Goal: Information Seeking & Learning: Learn about a topic

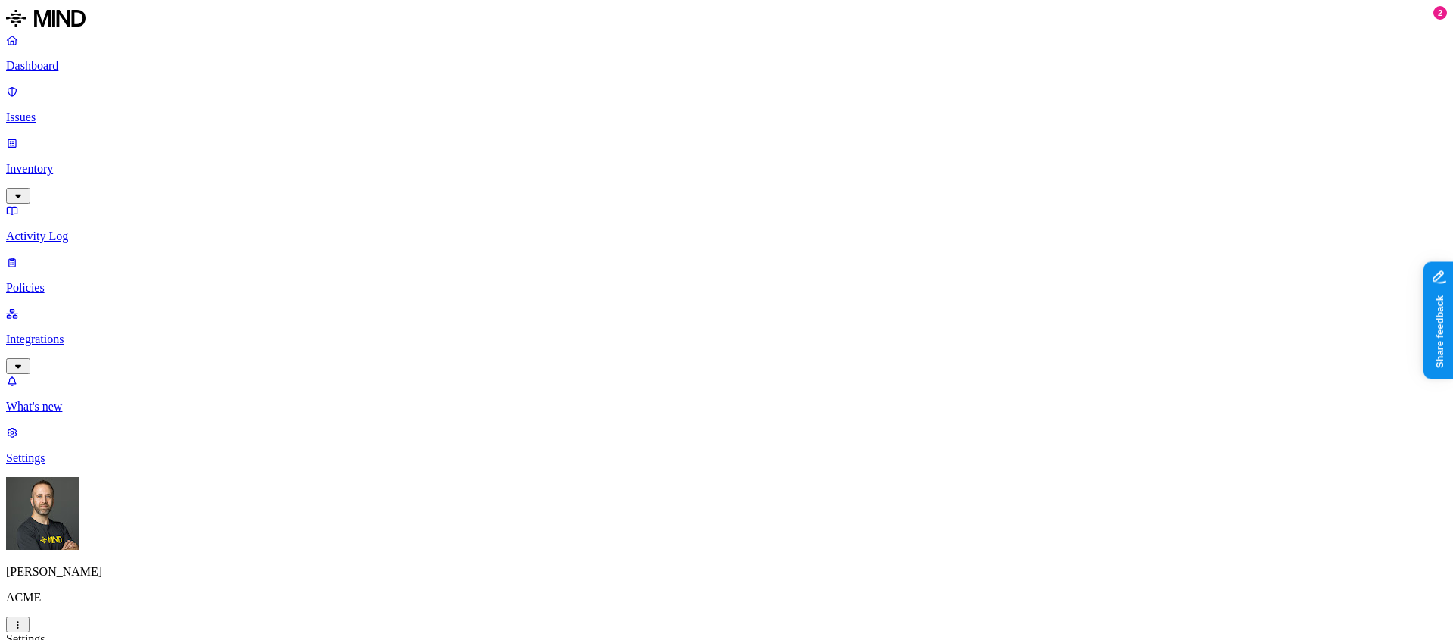
click at [93, 72] on p "Dashboard" at bounding box center [726, 66] width 1441 height 14
click at [110, 162] on p "Inventory" at bounding box center [726, 169] width 1441 height 14
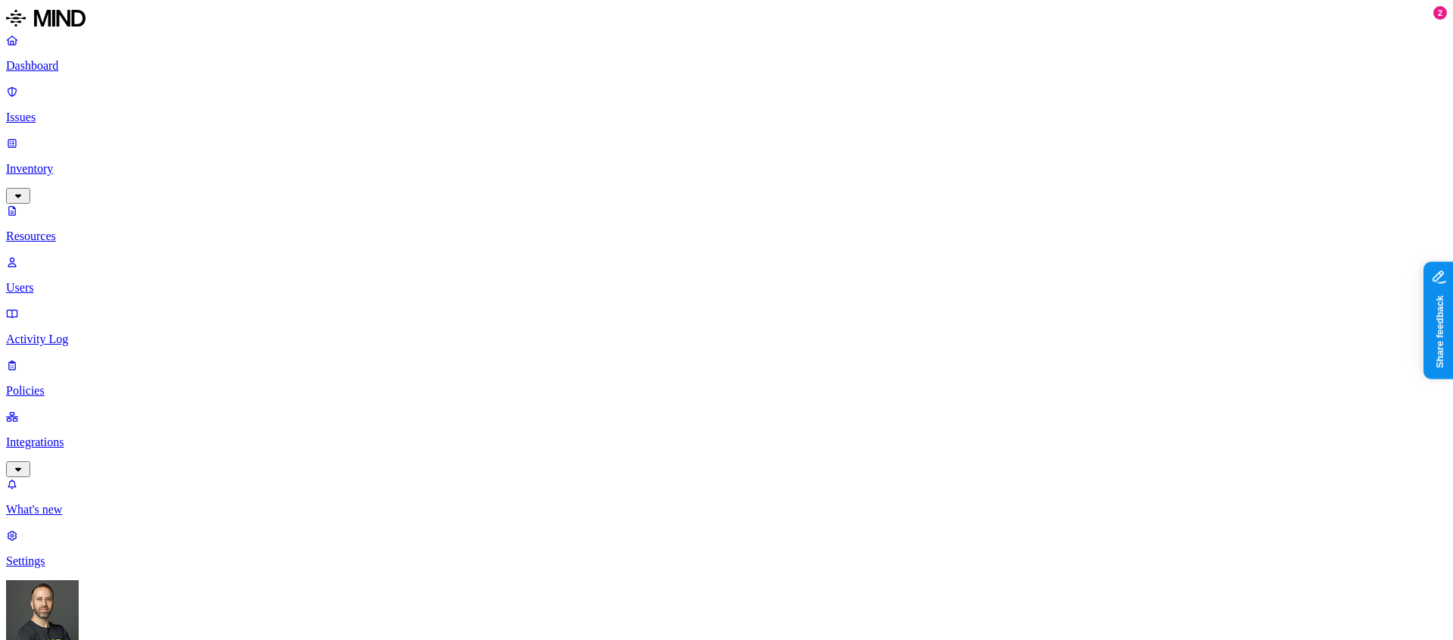
click at [75, 281] on p "Users" at bounding box center [726, 288] width 1441 height 14
click at [65, 68] on p "Dashboard" at bounding box center [726, 66] width 1441 height 14
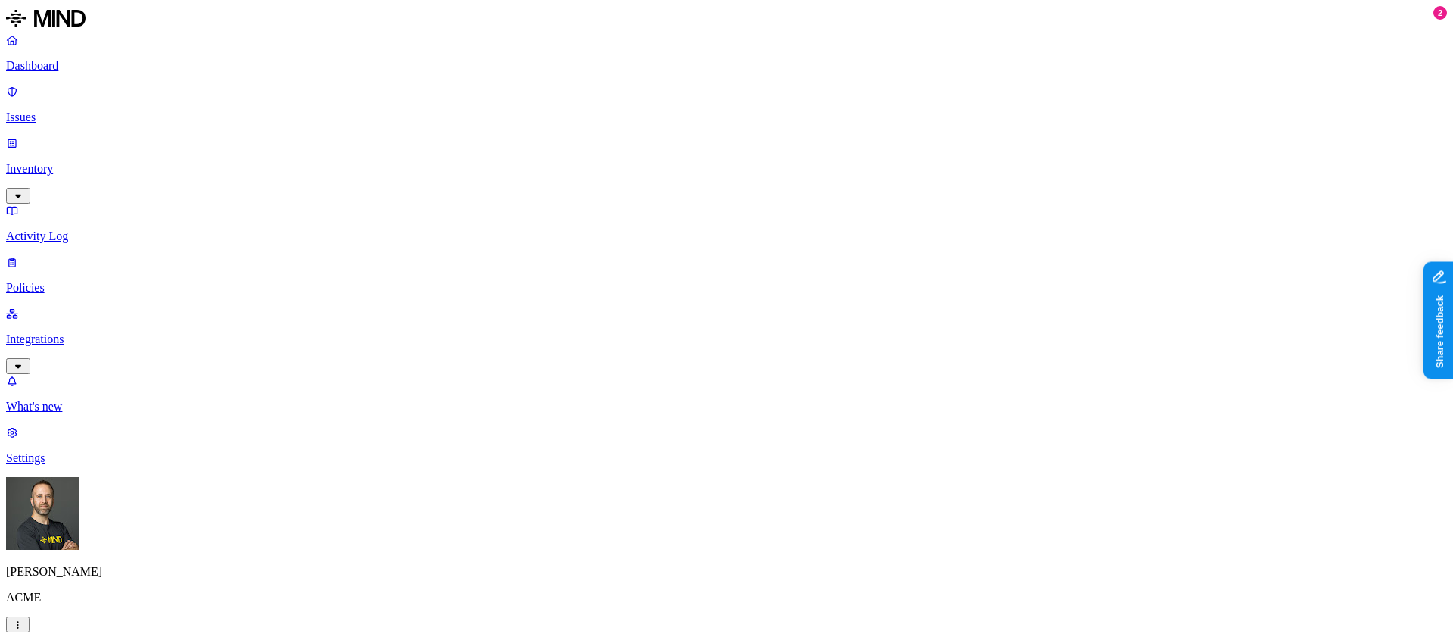
click at [79, 110] on p "Issues" at bounding box center [726, 117] width 1441 height 14
click at [55, 281] on p "Policies" at bounding box center [726, 288] width 1441 height 14
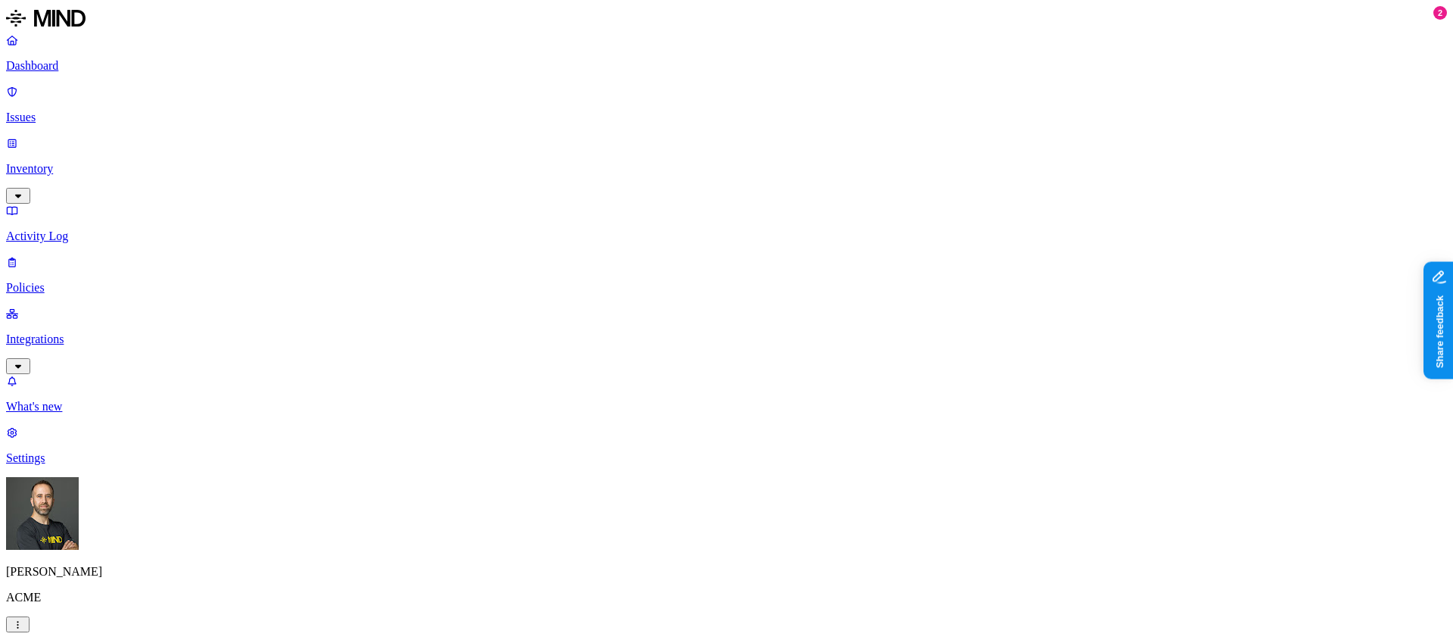
click at [73, 465] on p "Settings" at bounding box center [726, 458] width 1441 height 14
click at [142, 619] on html "Dashboard Issues Inventory Activity Log Policies Integrations What's new 2 Sett…" at bounding box center [726, 586] width 1453 height 1172
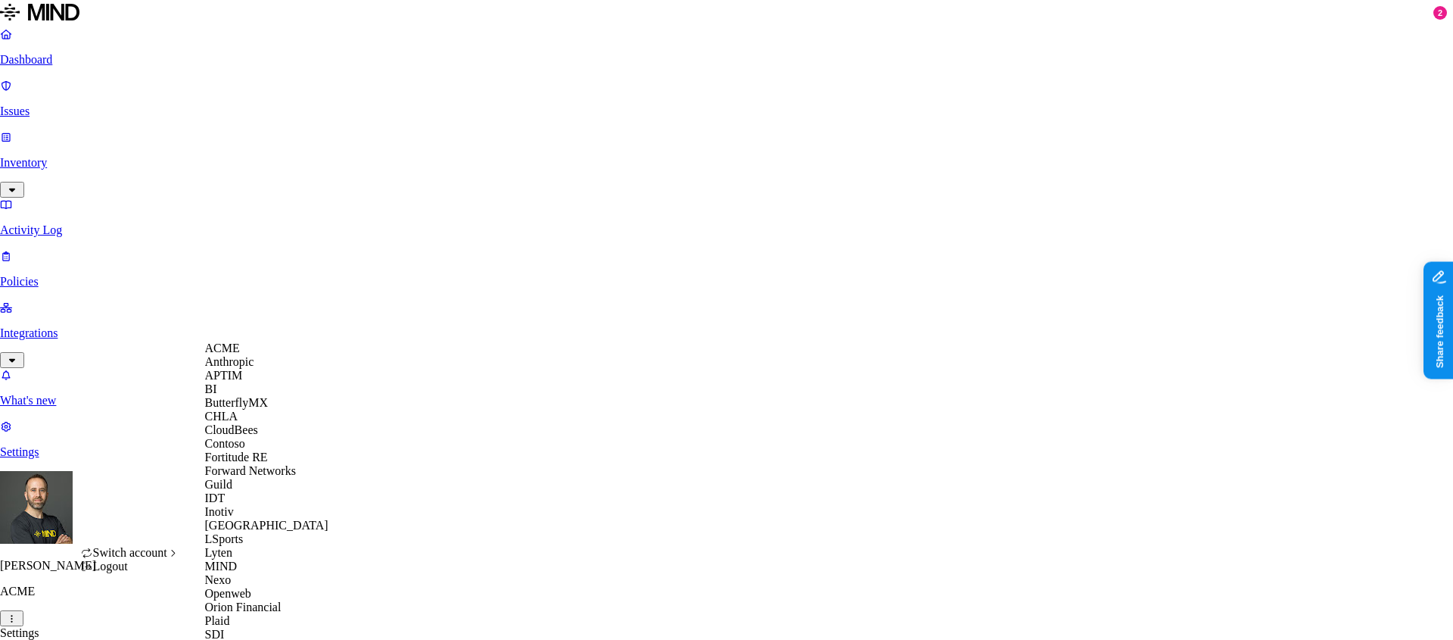
scroll to position [165, 0]
click at [252, 478] on div "Guild" at bounding box center [278, 485] width 147 height 14
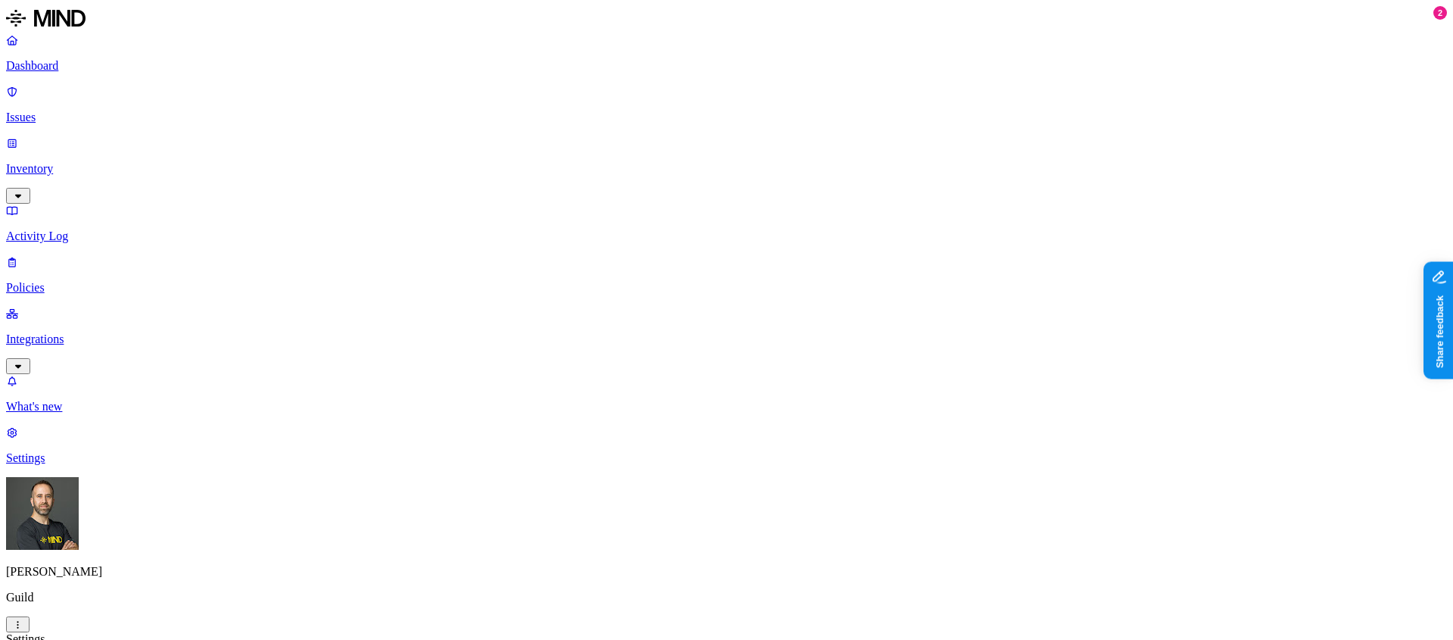
click at [86, 136] on link "Inventory" at bounding box center [726, 168] width 1441 height 65
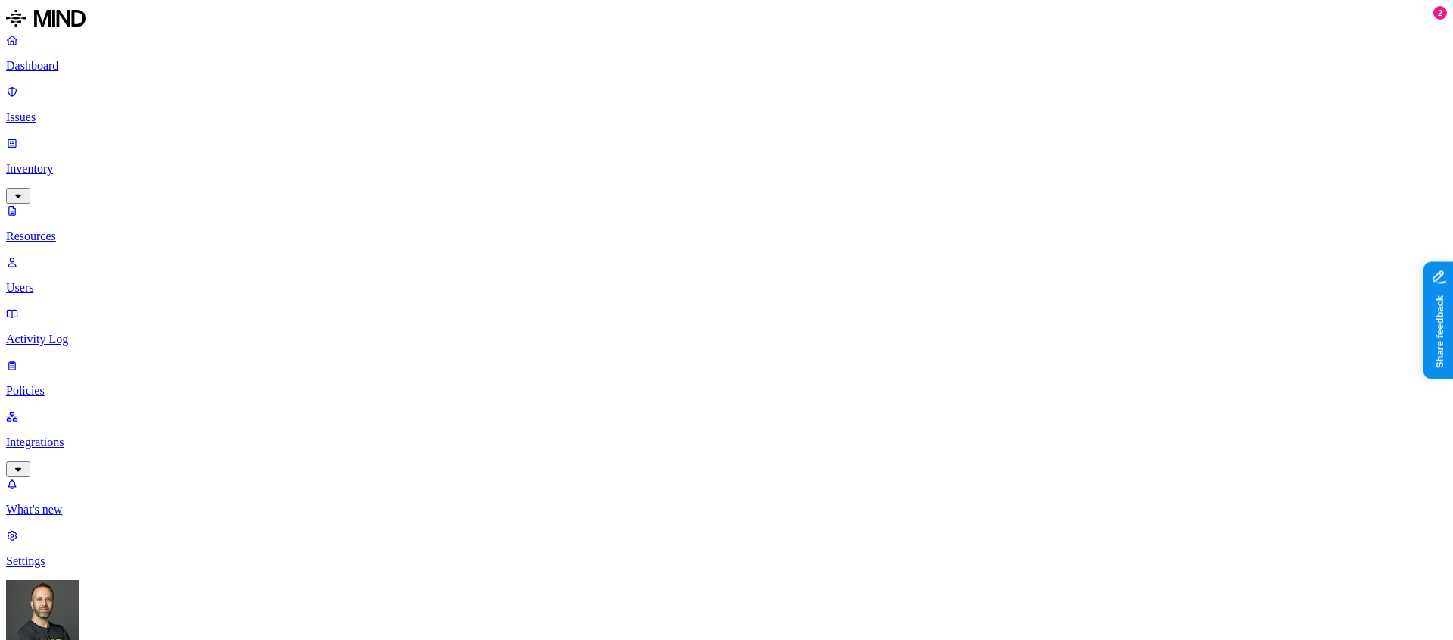
click at [86, 281] on p "Users" at bounding box center [726, 288] width 1441 height 14
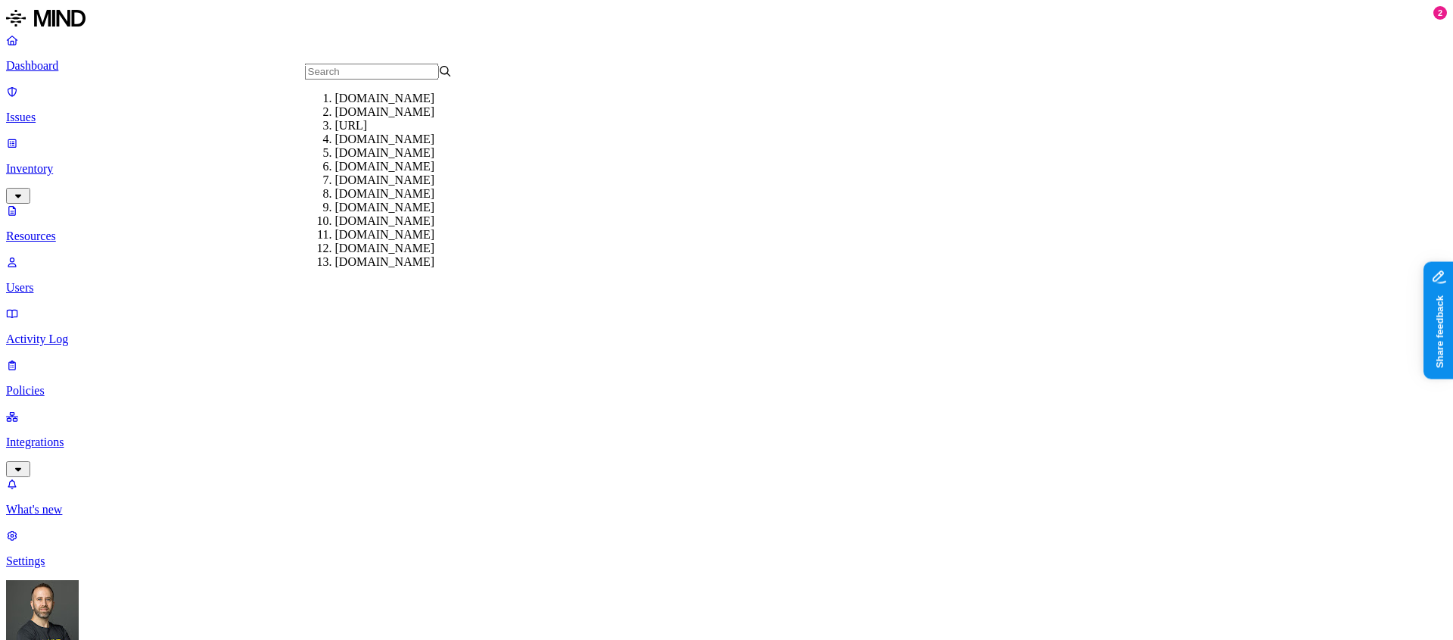
click at [373, 119] on div "gmail.com" at bounding box center [409, 112] width 148 height 14
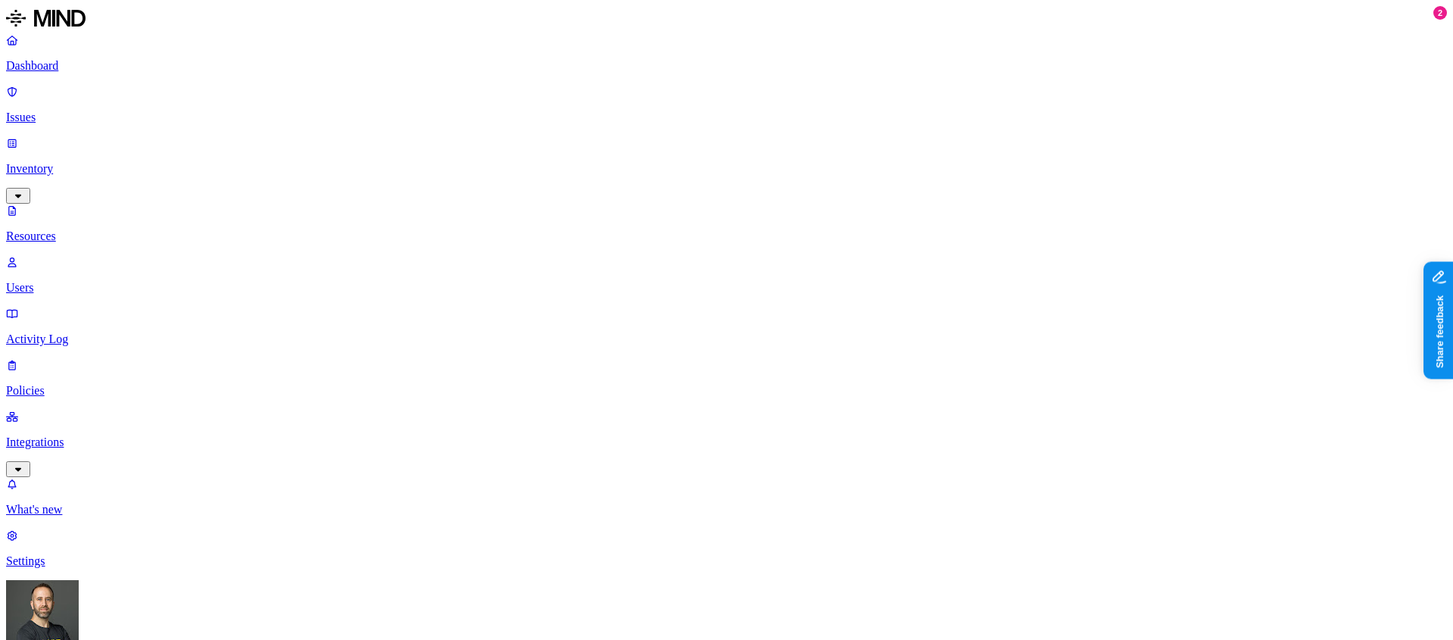
scroll to position [416, 0]
click at [86, 435] on p "Integrations" at bounding box center [726, 442] width 1441 height 14
click at [81, 451] on p "Endpoints" at bounding box center [726, 458] width 1441 height 14
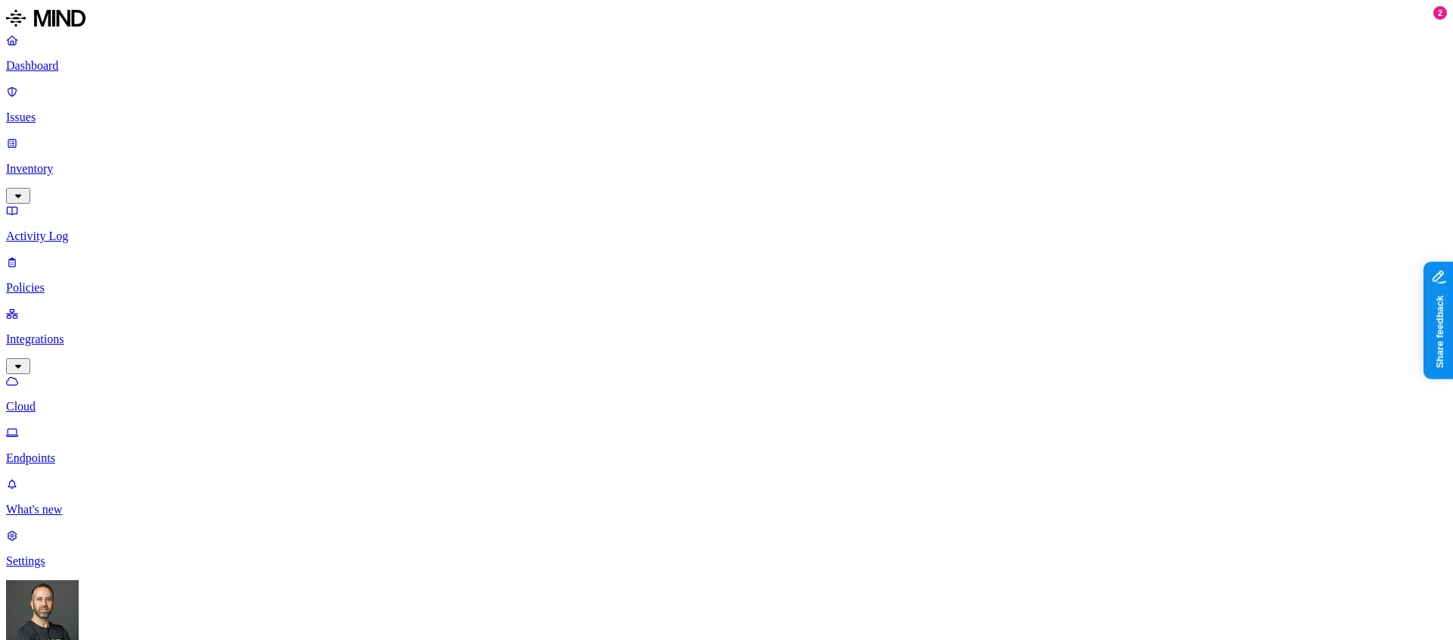
copy span "charles.sawadogo@guild.com"
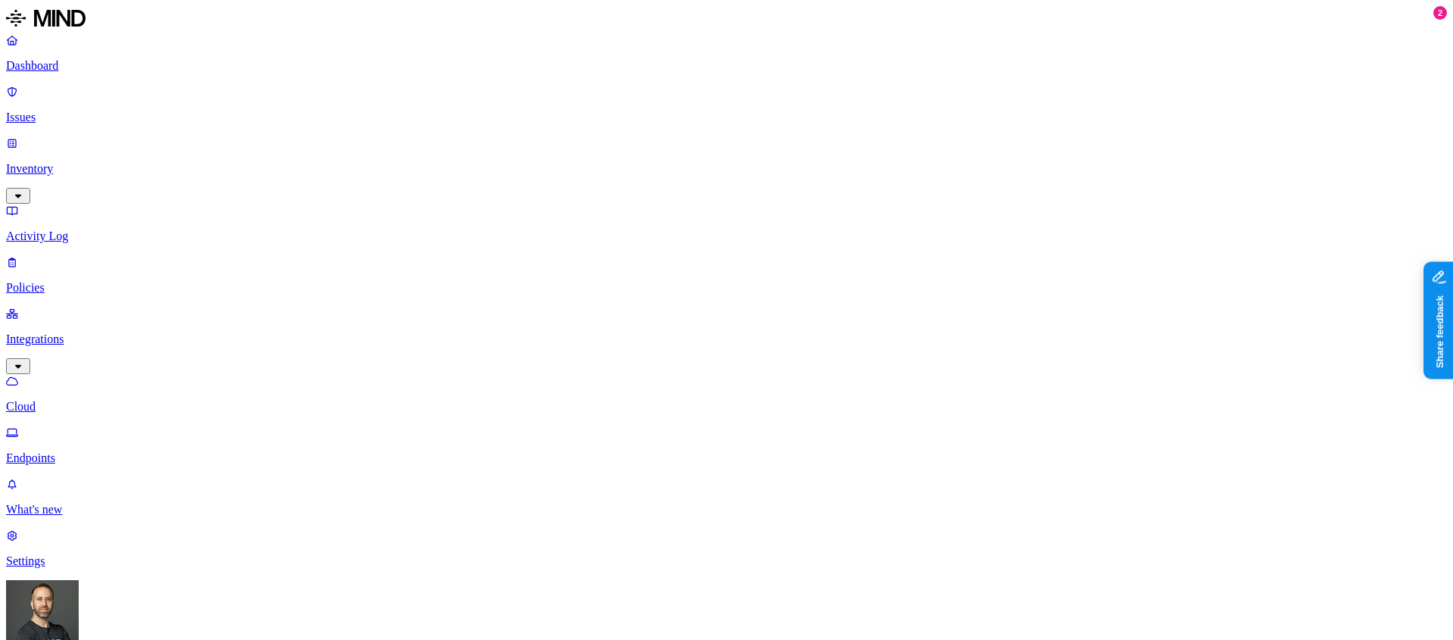
copy span "craig.korth@guild.com"
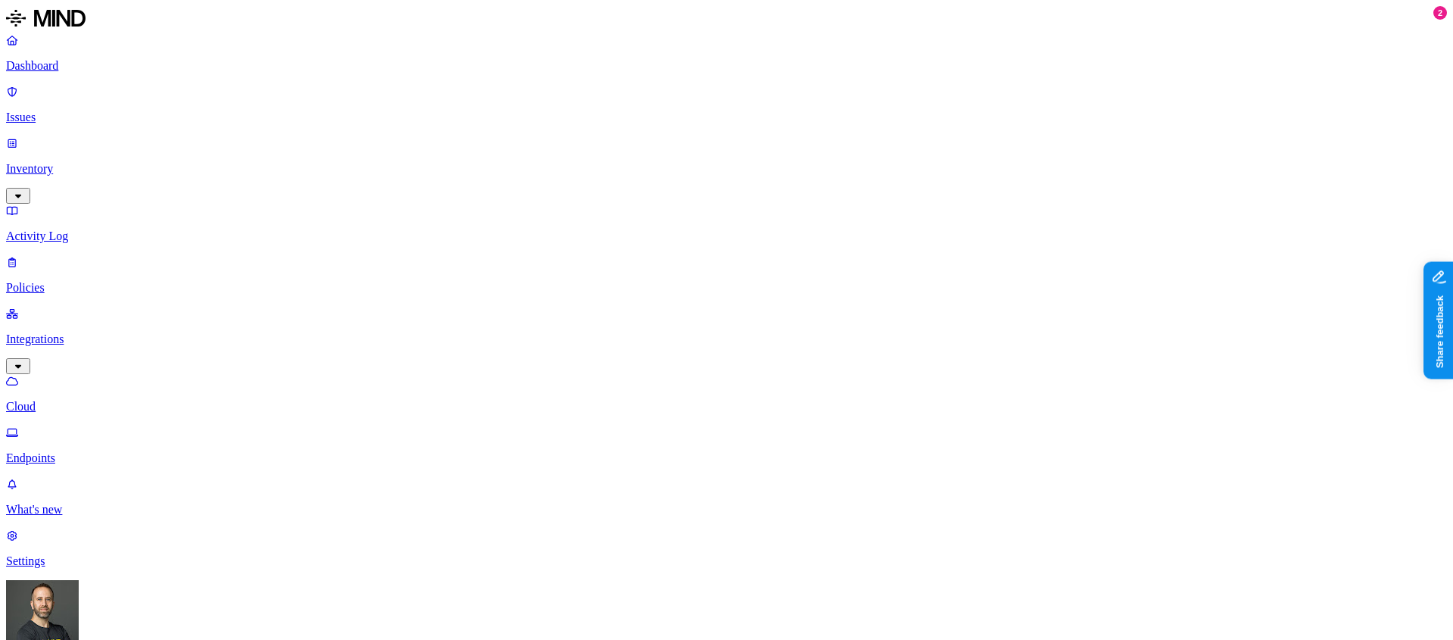
copy span "craig.korth@guildeducation.com"
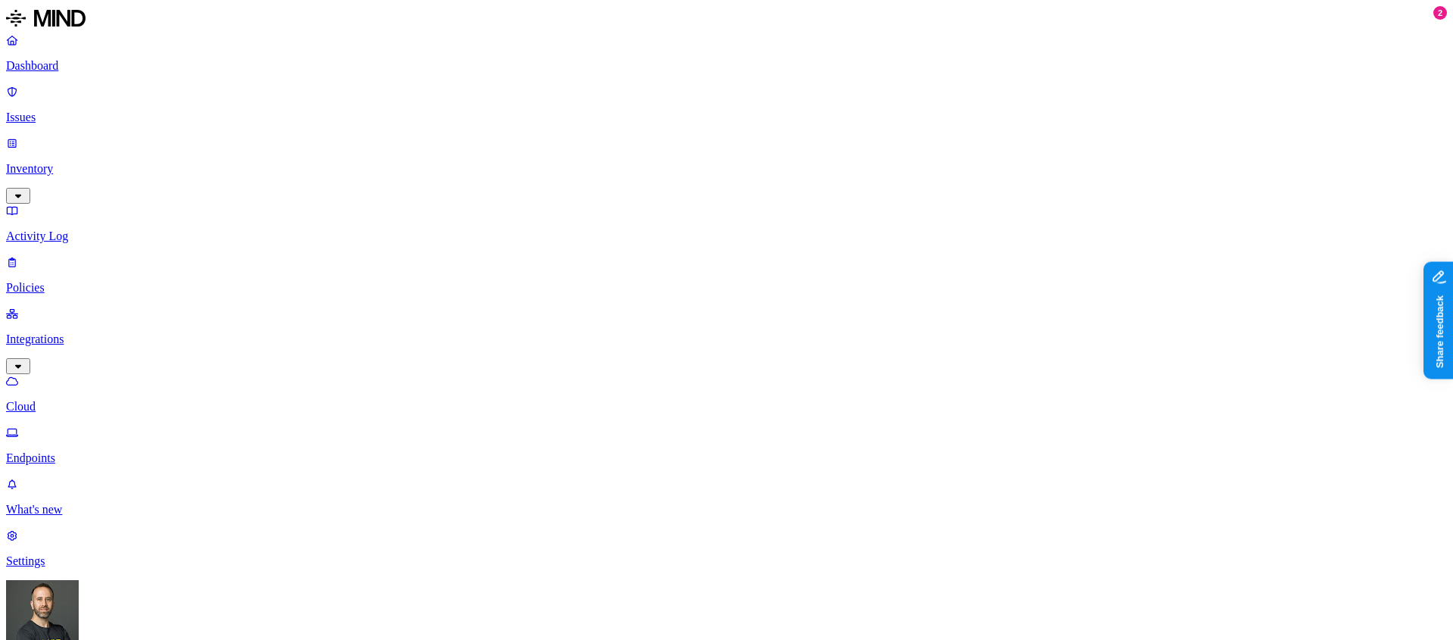
copy span "connor.greenseich@guild.com"
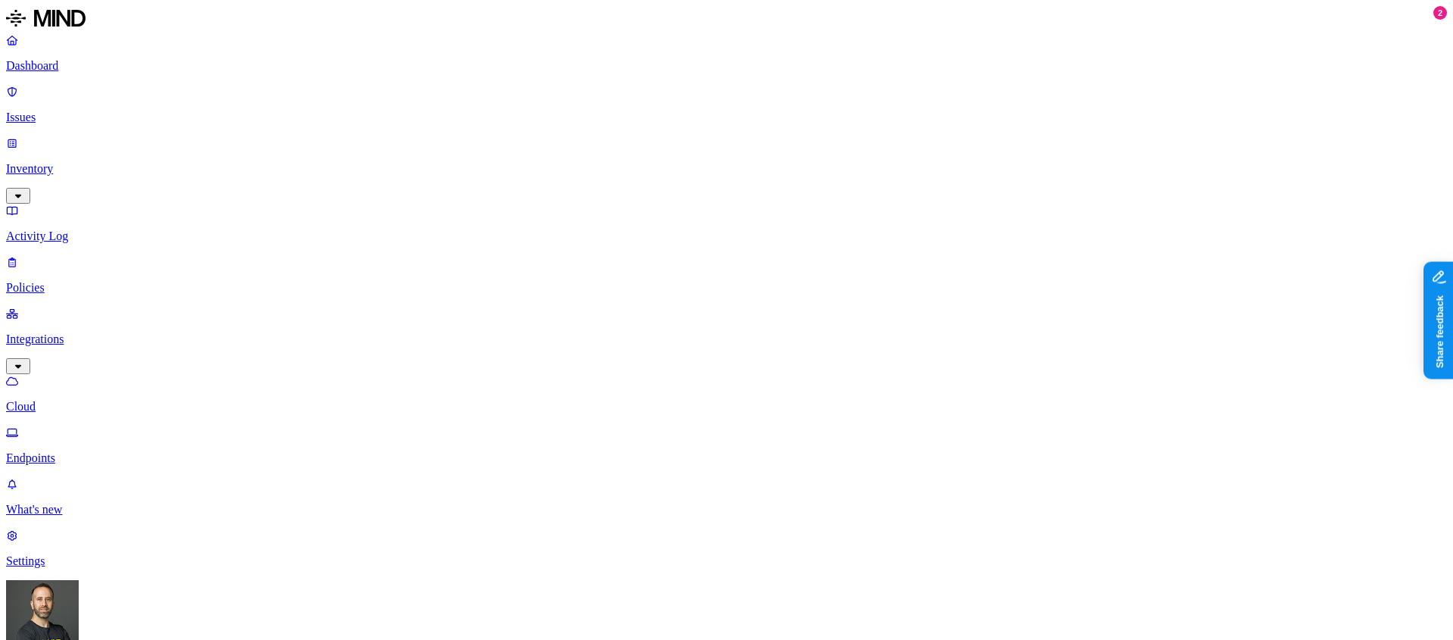
copy span "connor.greenseich@guildeducation.com"
copy span "brittany.mitchell@guild.com"
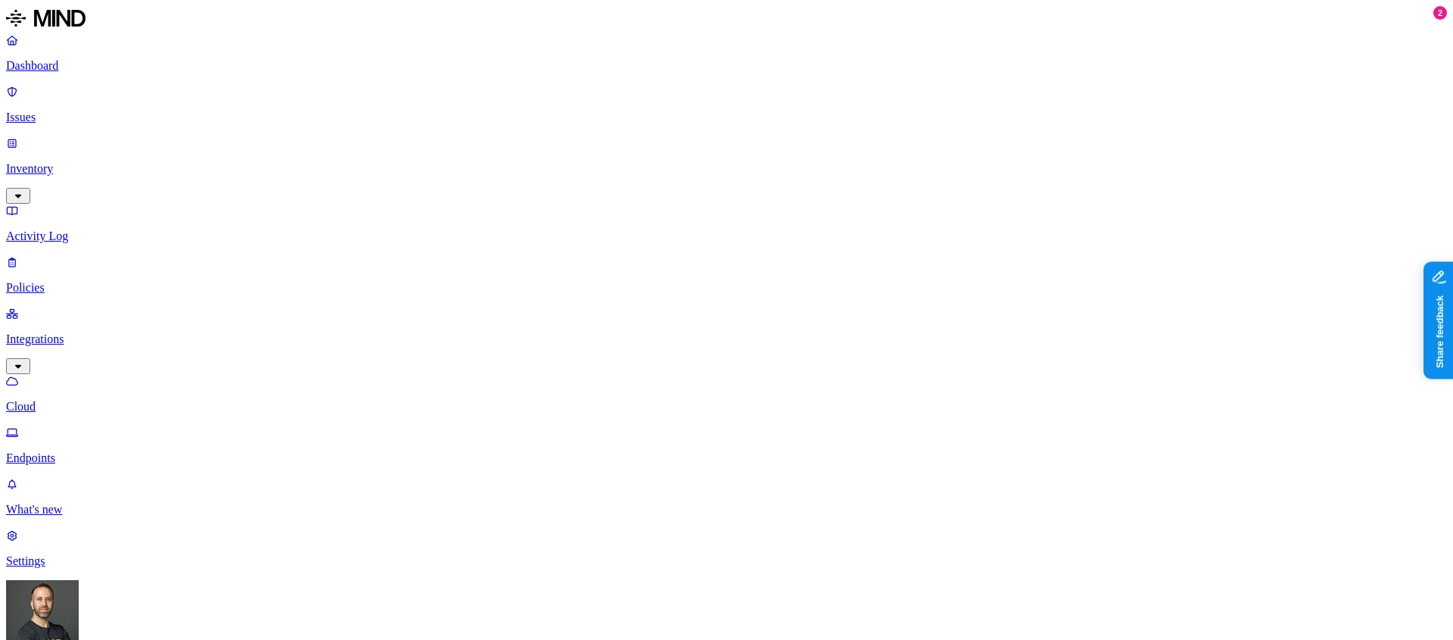
copy span "brittany.mitchell@guildeducation.com"
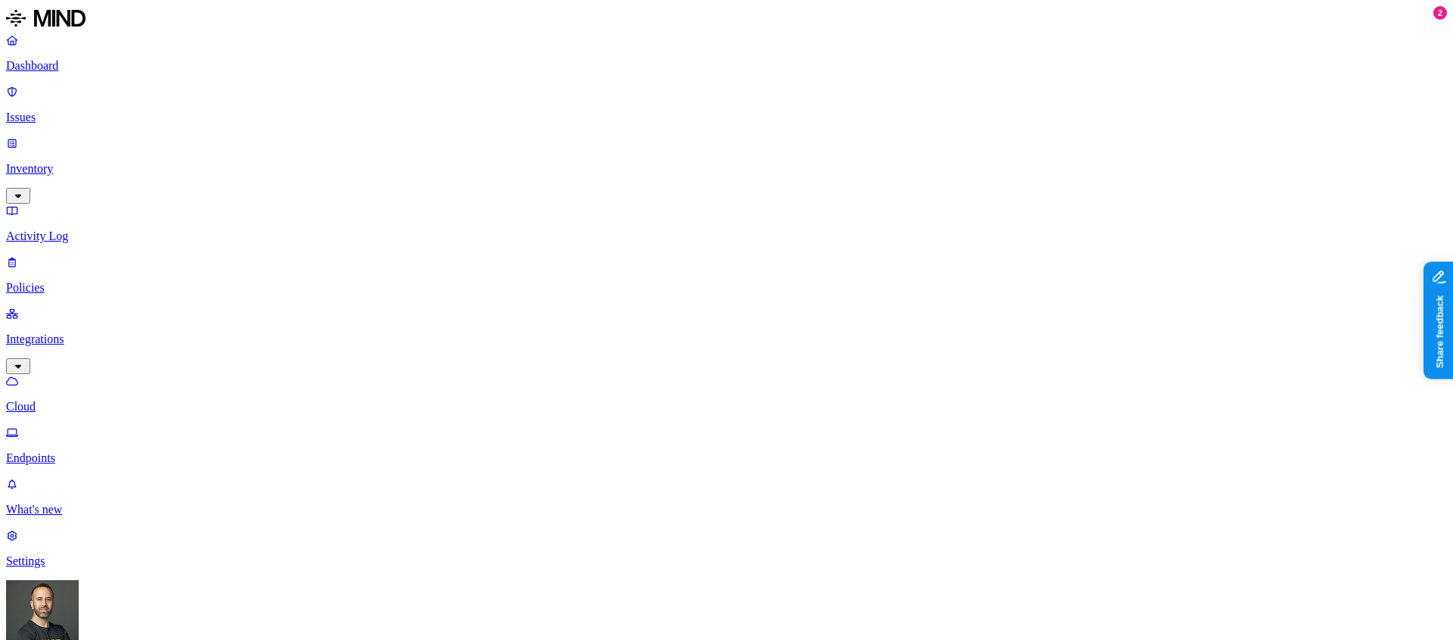
copy span "austin.summers@guildeducation.com"
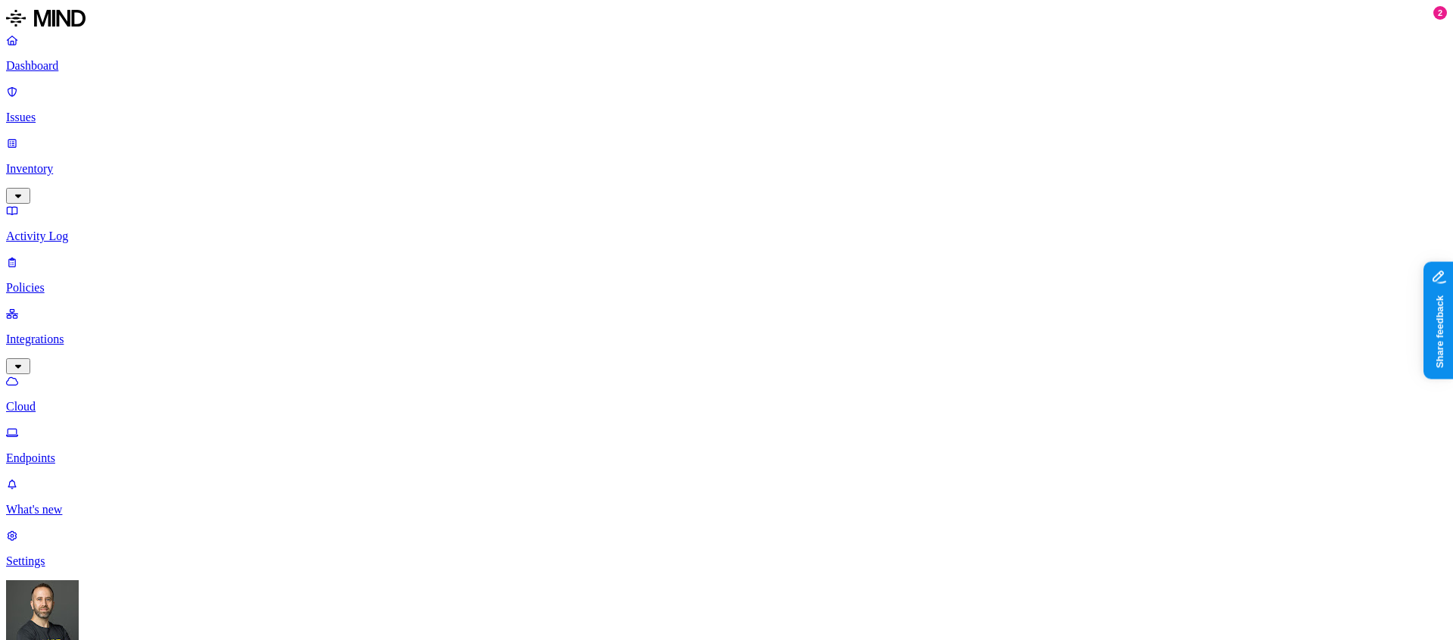
copy span "austin.summers@guild.com"
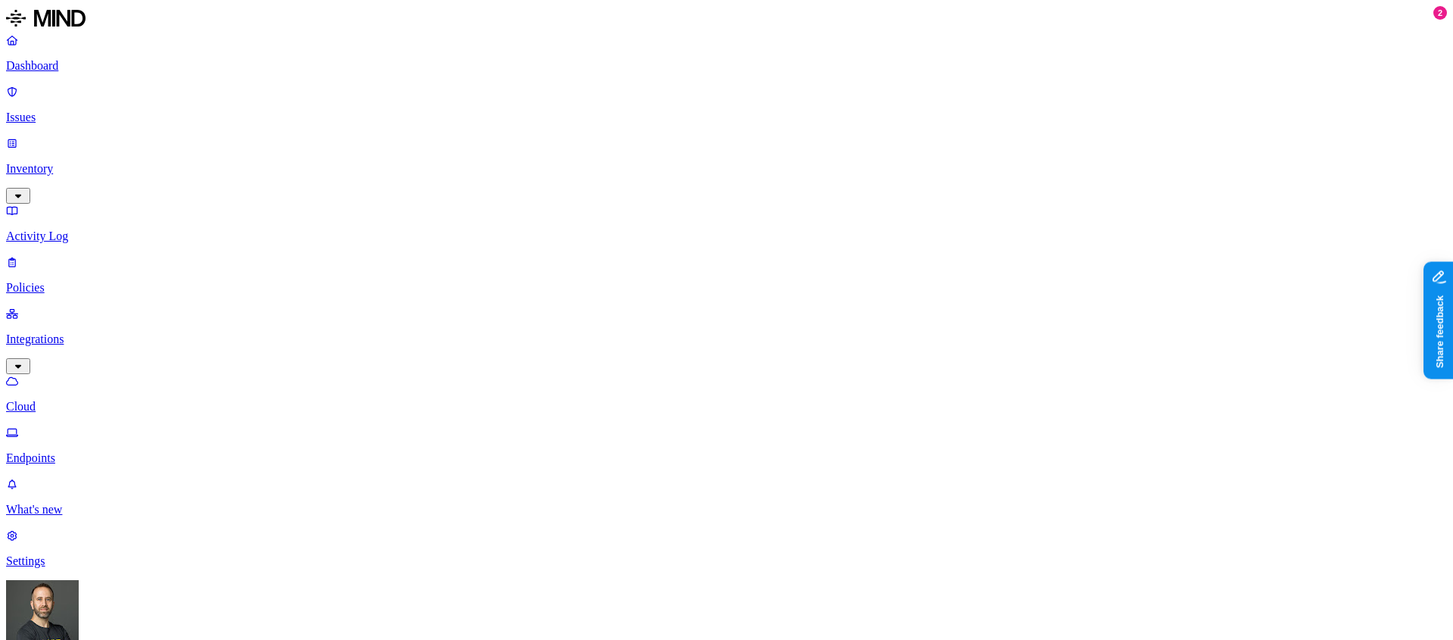
click at [82, 162] on p "Inventory" at bounding box center [726, 169] width 1441 height 14
click at [84, 281] on p "Users" at bounding box center [726, 288] width 1441 height 14
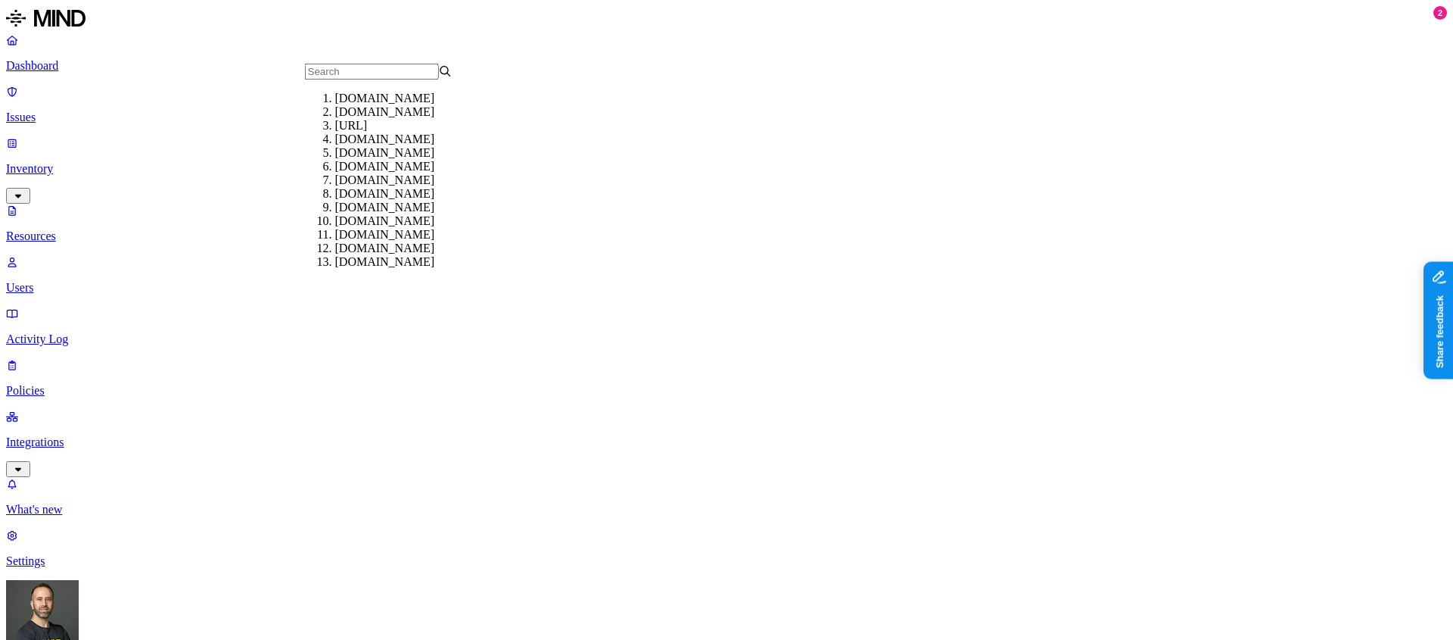
click at [367, 119] on div "gmail.com" at bounding box center [409, 112] width 148 height 14
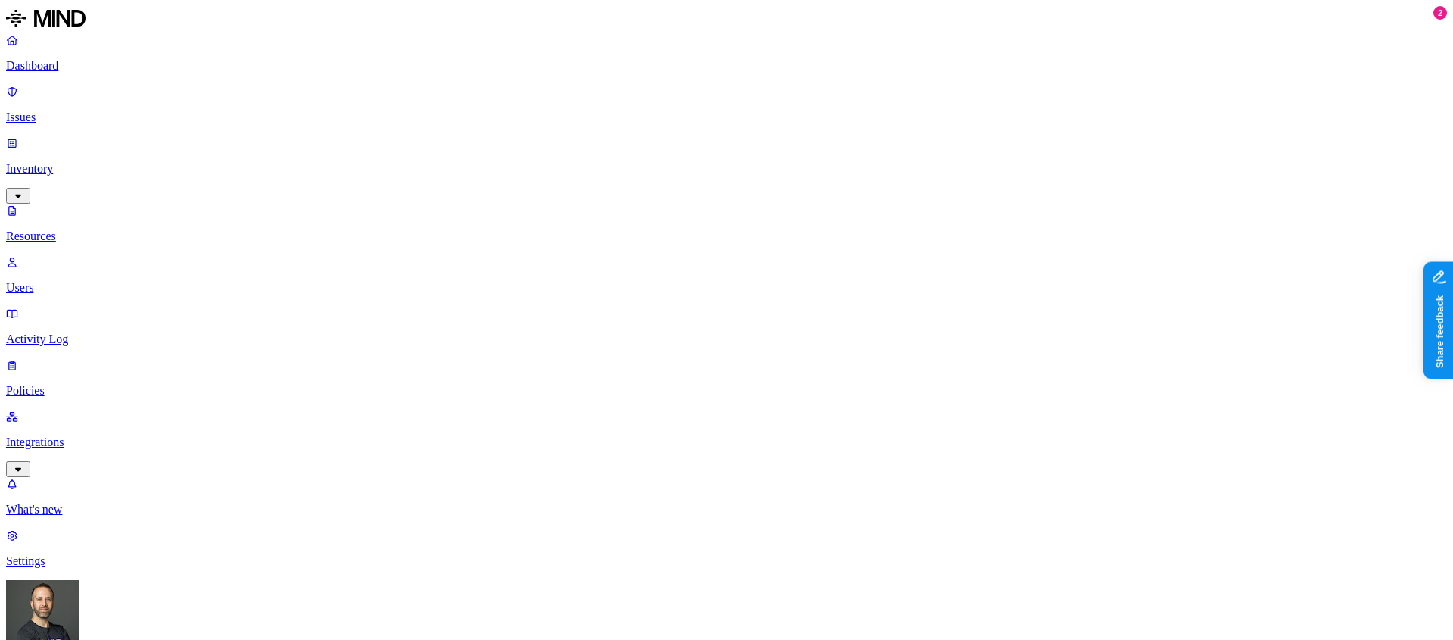
drag, startPoint x: 1202, startPoint y: 219, endPoint x: 1285, endPoint y: 219, distance: 83.3
drag, startPoint x: 1285, startPoint y: 219, endPoint x: 1328, endPoint y: 218, distance: 43.2
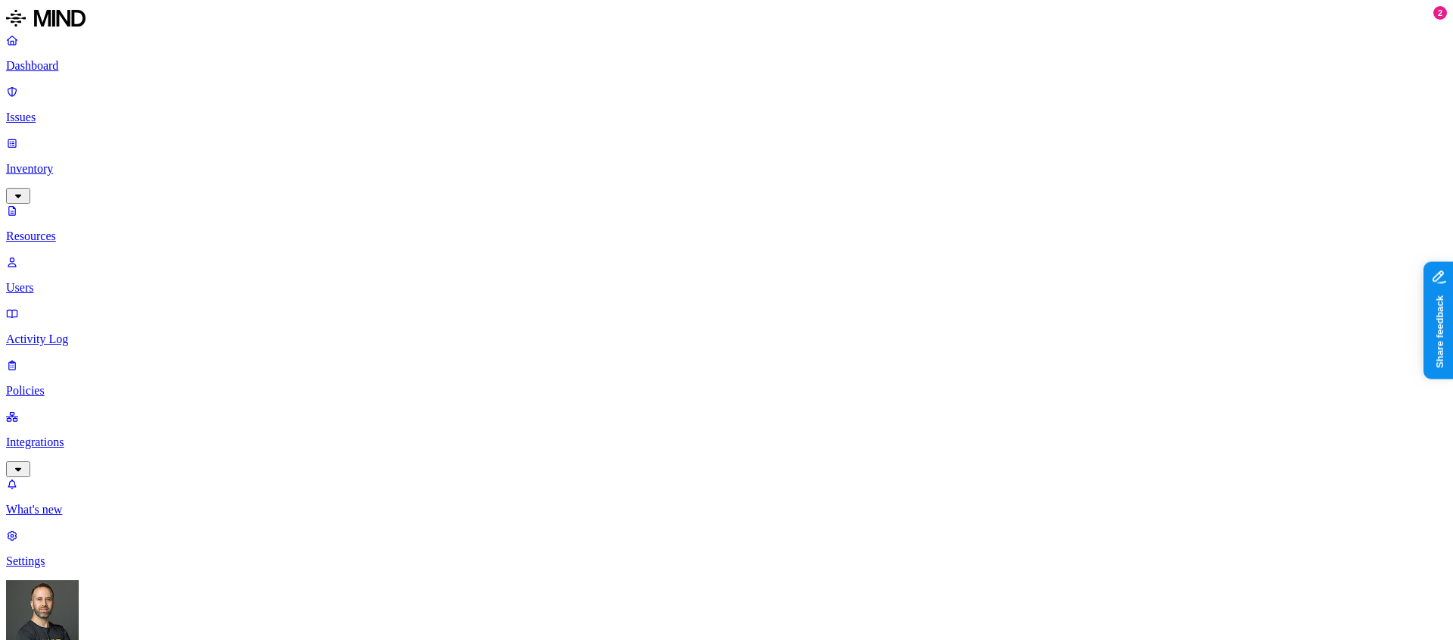
drag, startPoint x: 1328, startPoint y: 218, endPoint x: 1248, endPoint y: 223, distance: 80.4
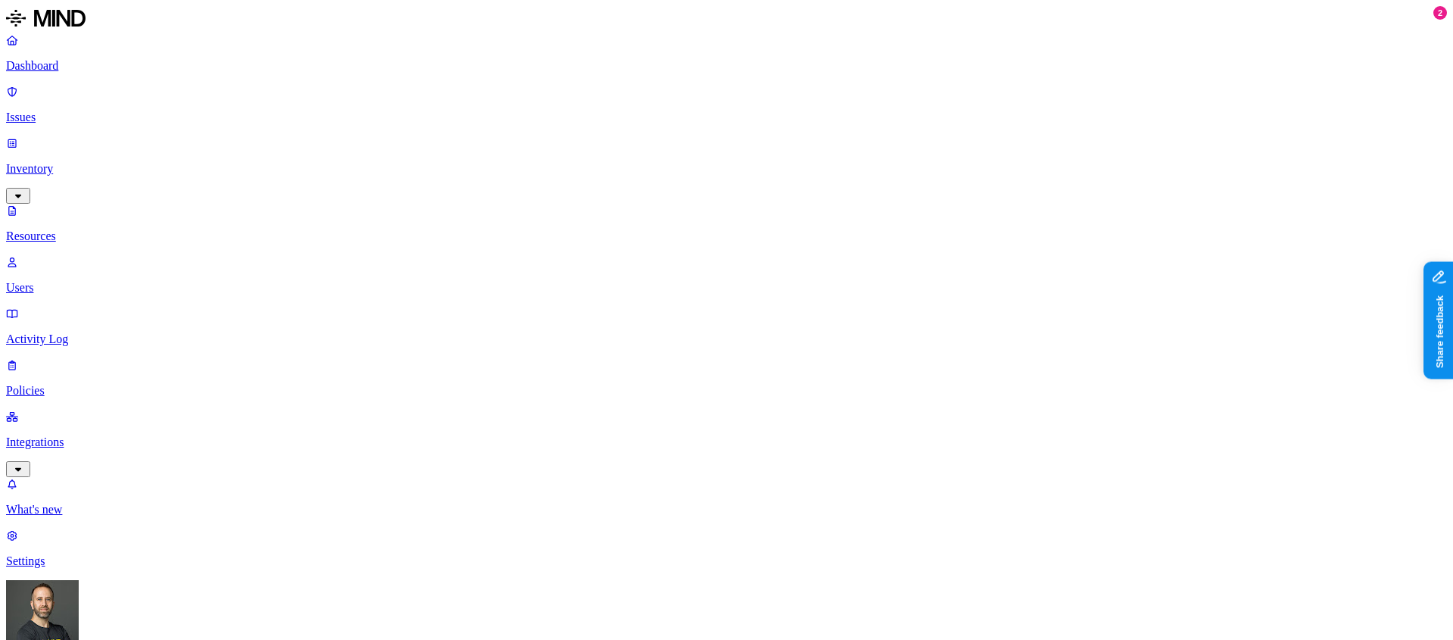
copy h3 "wilmkb8@gmail.com"
drag, startPoint x: 1203, startPoint y: 220, endPoint x: 1320, endPoint y: 215, distance: 116.7
drag, startPoint x: 1320, startPoint y: 215, endPoint x: 1335, endPoint y: 215, distance: 15.1
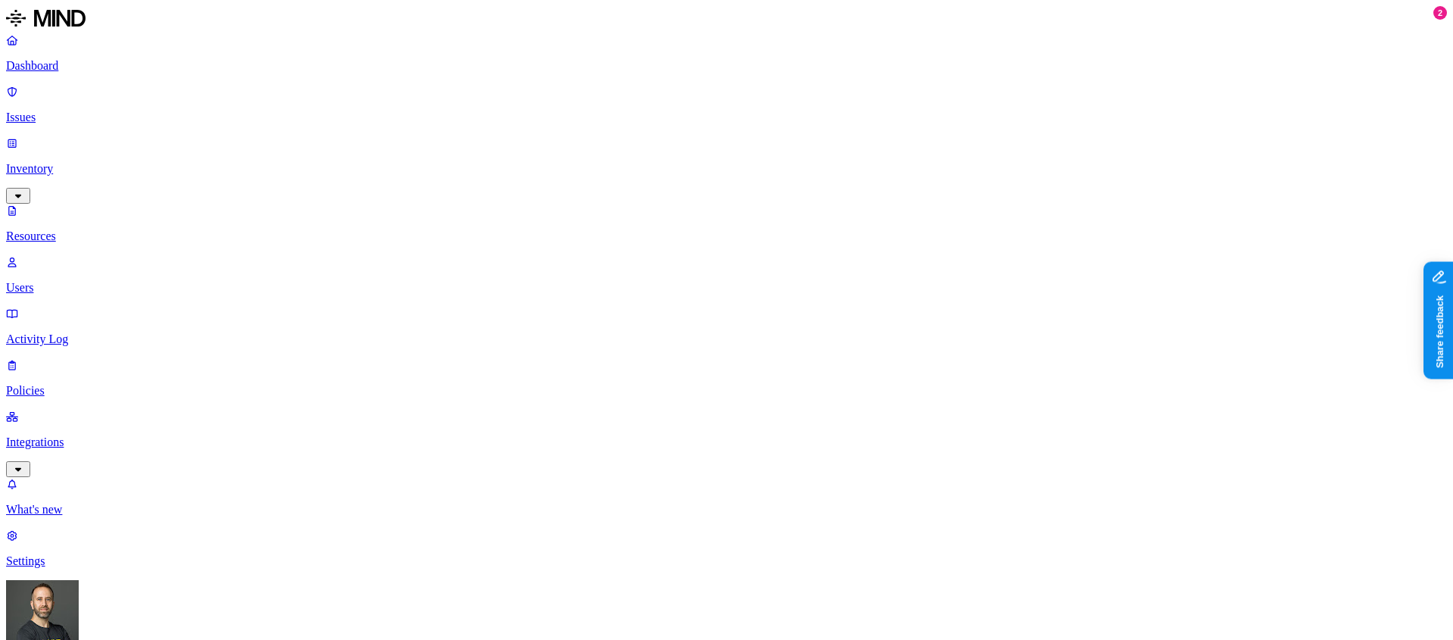
drag, startPoint x: 1202, startPoint y: 223, endPoint x: 1264, endPoint y: 223, distance: 62.1
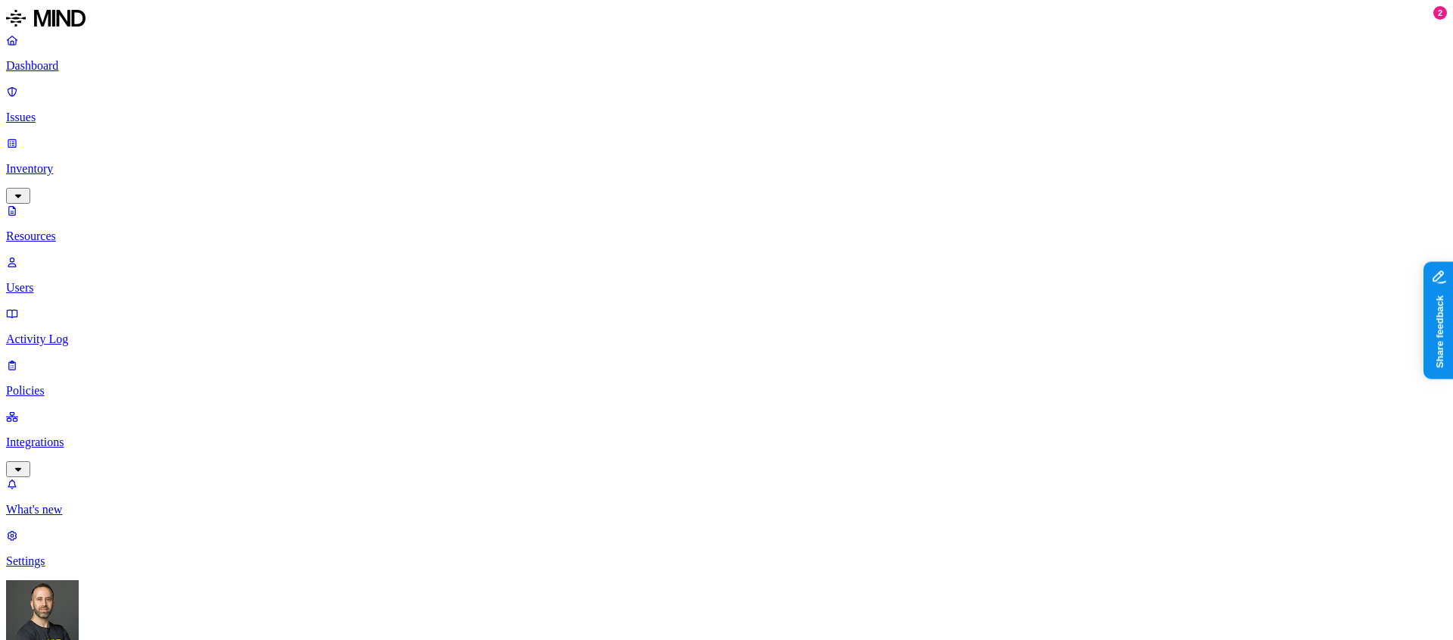
drag, startPoint x: 1263, startPoint y: 223, endPoint x: 1298, endPoint y: 223, distance: 34.8
drag, startPoint x: 1200, startPoint y: 220, endPoint x: 1270, endPoint y: 221, distance: 69.6
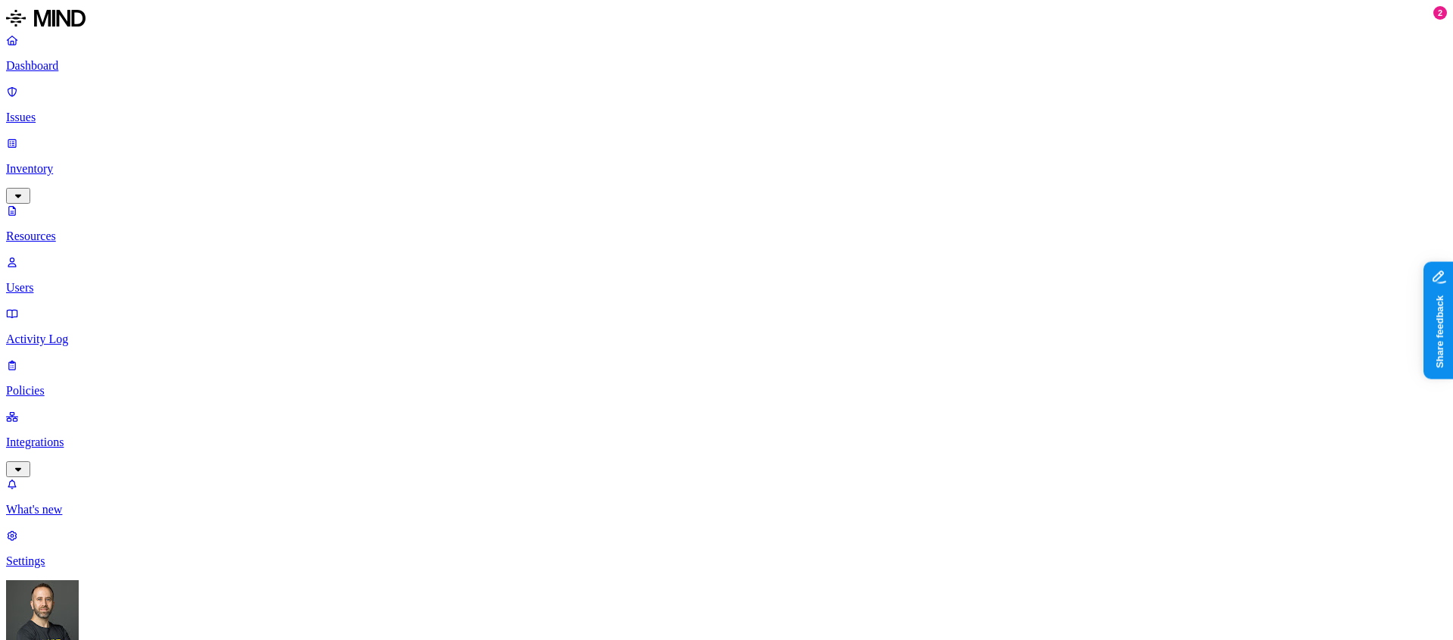
drag, startPoint x: 1202, startPoint y: 226, endPoint x: 1270, endPoint y: 226, distance: 68.1
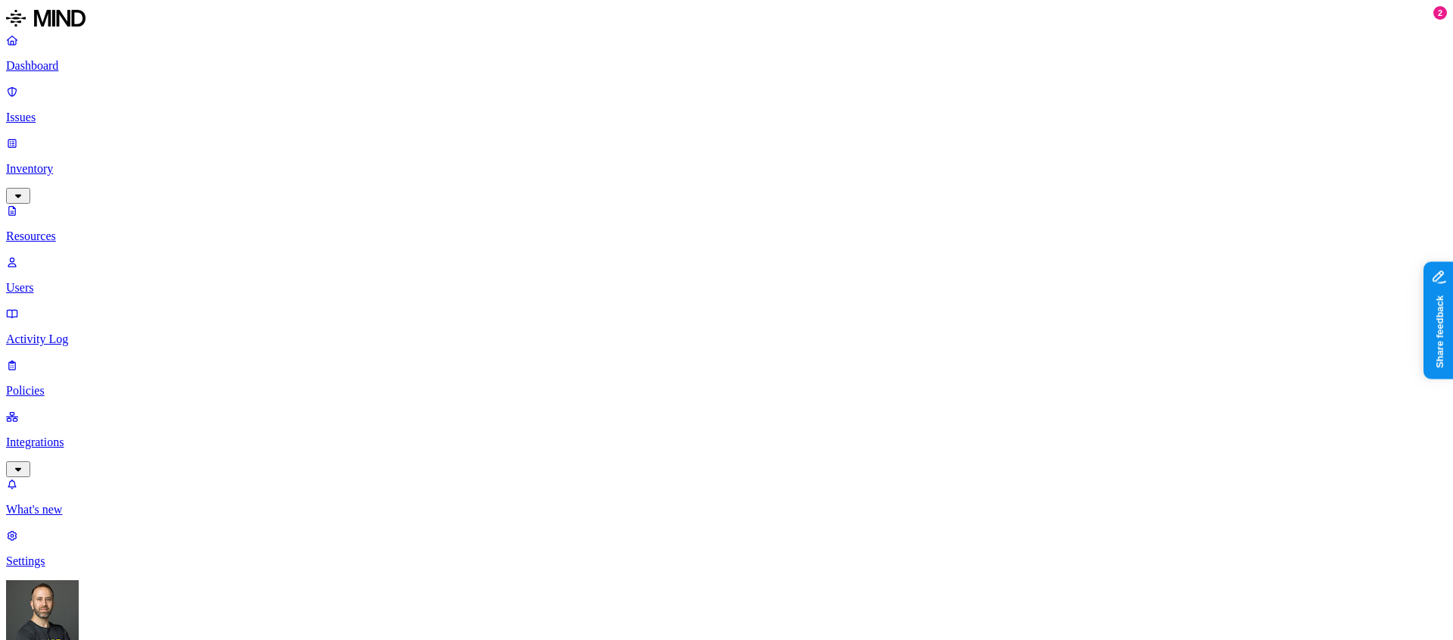
click at [71, 162] on p "Inventory" at bounding box center [726, 169] width 1441 height 14
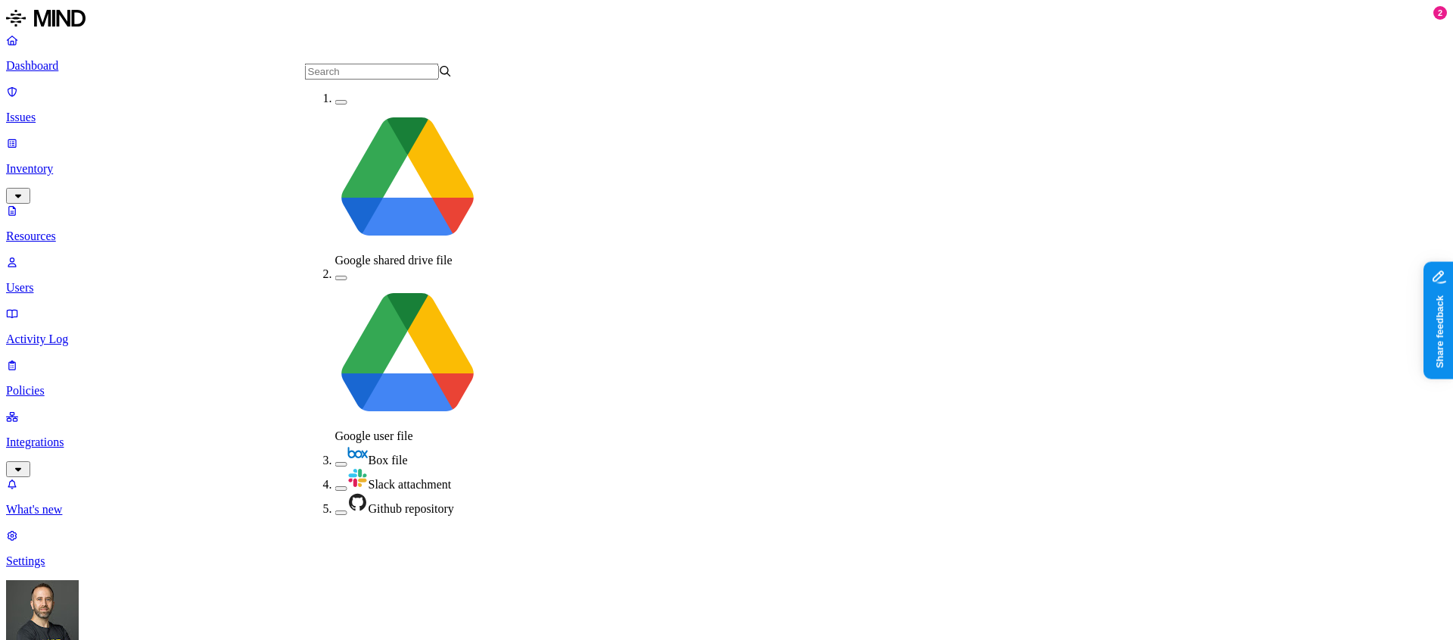
click at [335, 510] on button "button" at bounding box center [341, 512] width 12 height 5
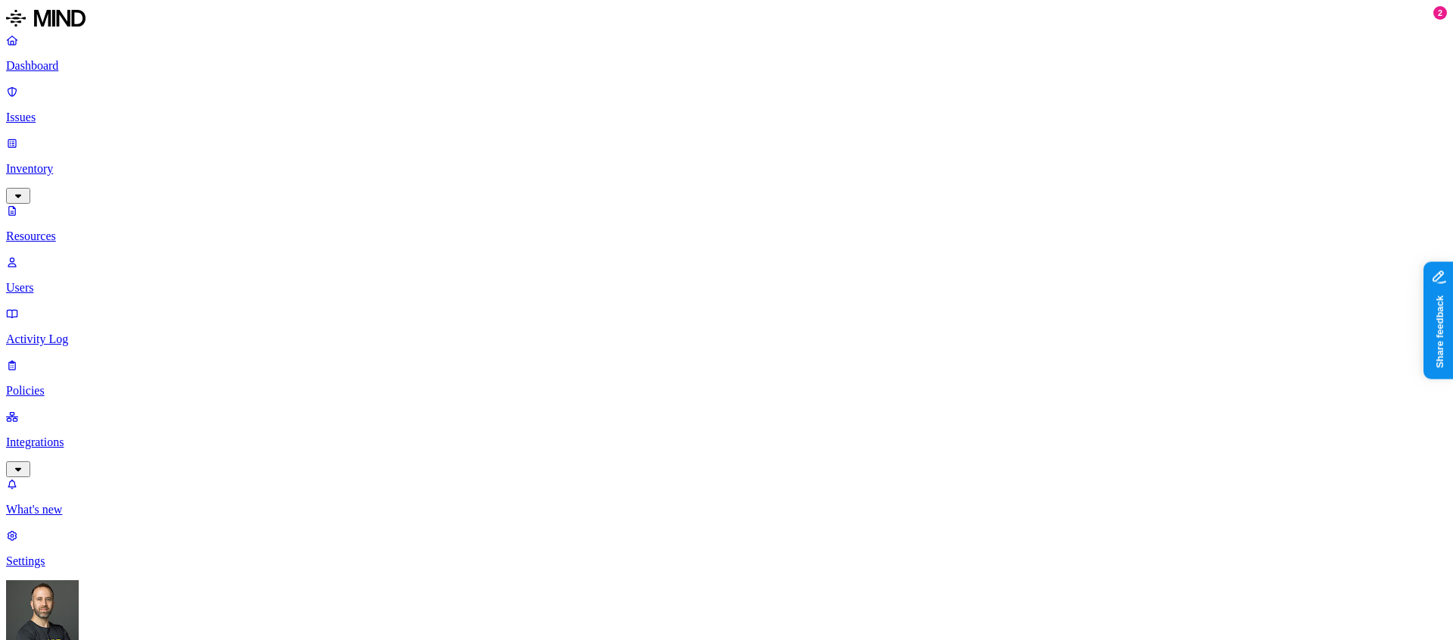
click at [895, 105] on div "Last 7 days" at bounding box center [947, 99] width 148 height 14
click at [904, 132] on div "Last 30 days" at bounding box center [947, 126] width 148 height 14
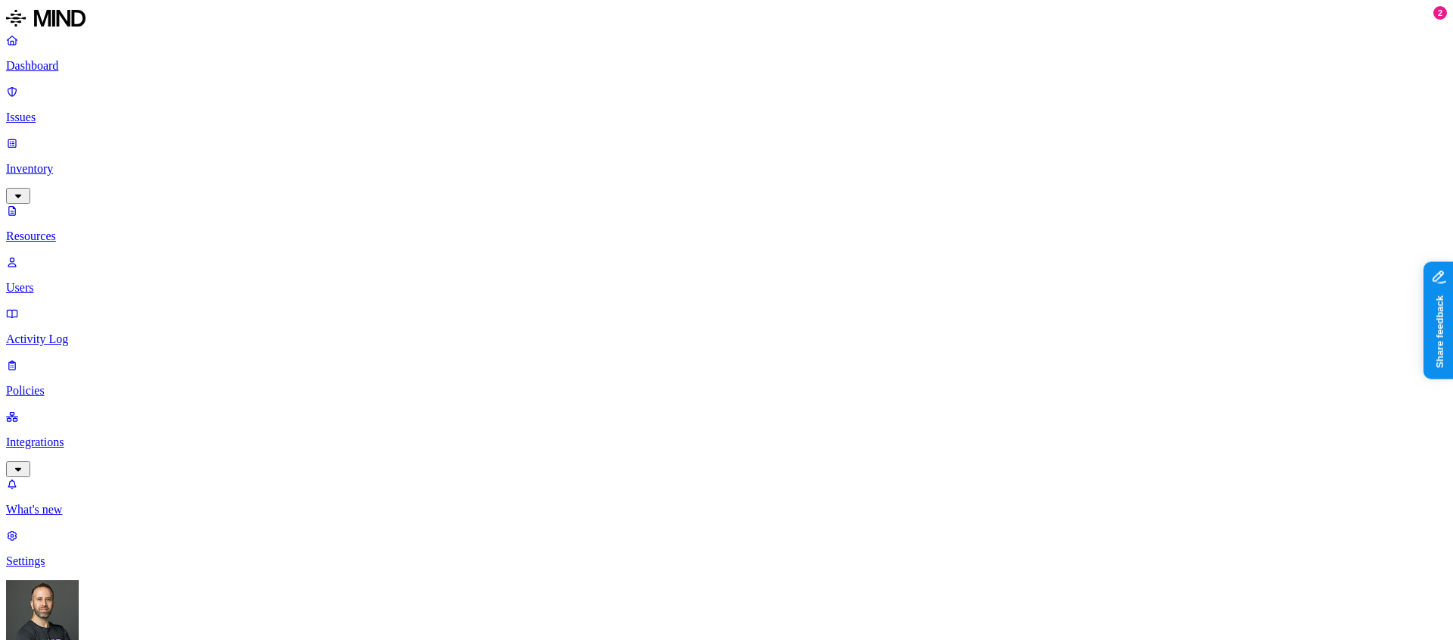
scroll to position [178, 0]
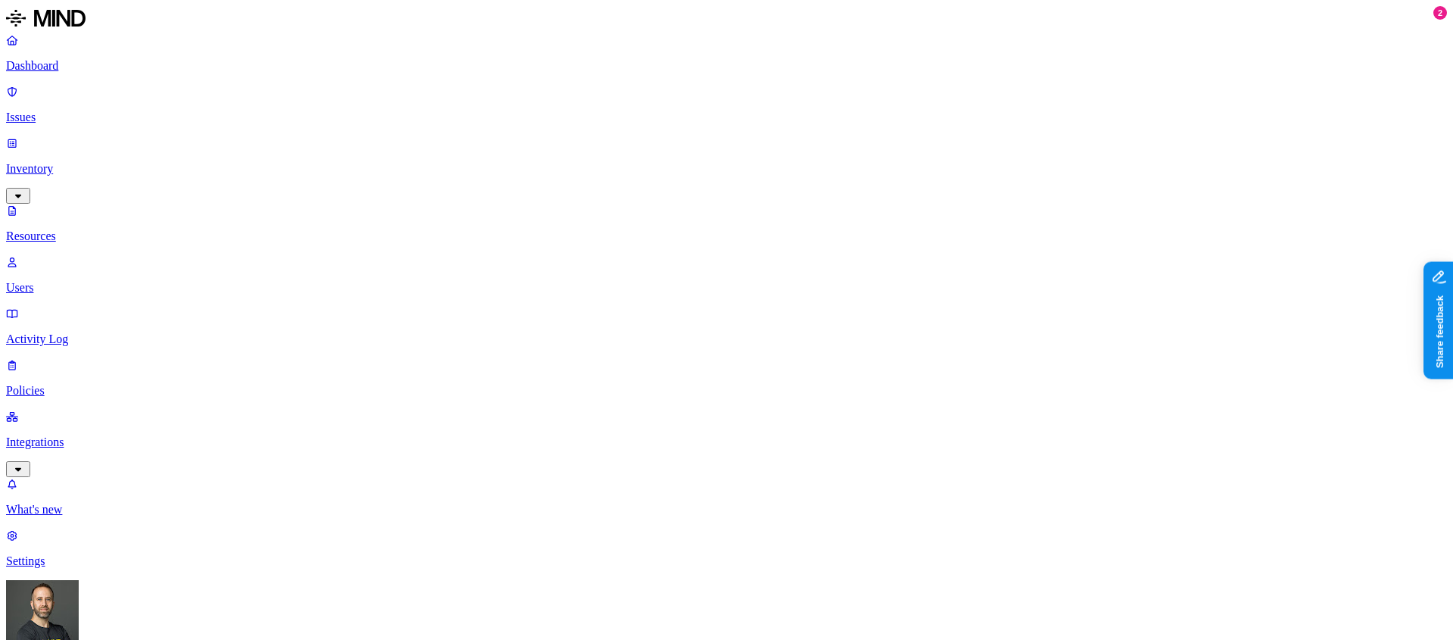
scroll to position [178, 0]
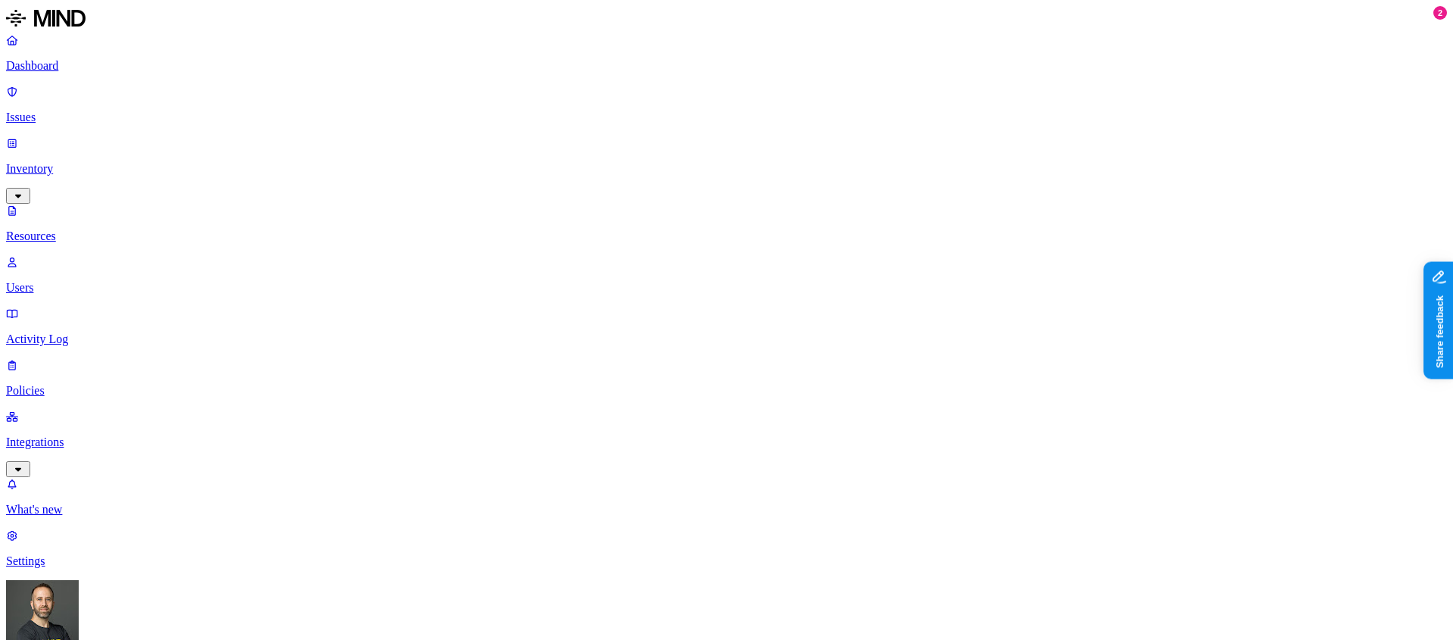
click at [75, 110] on p "Issues" at bounding box center [726, 117] width 1441 height 14
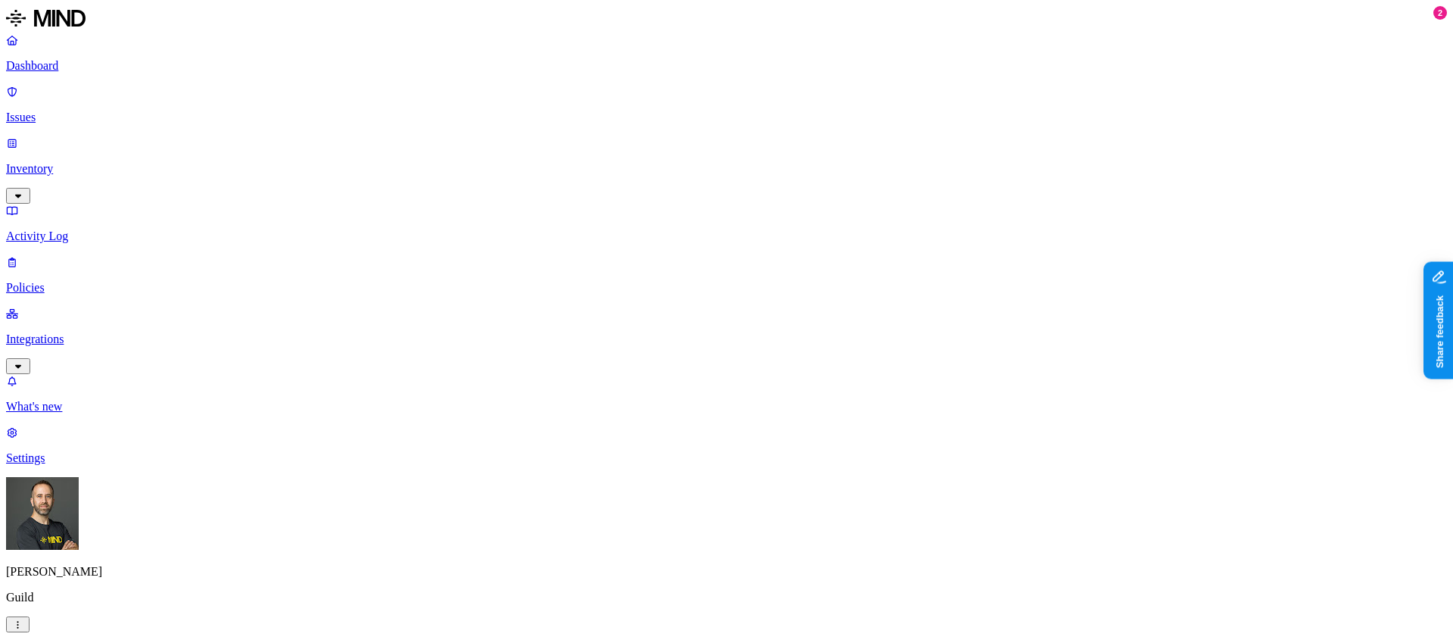
click at [103, 72] on p "Dashboard" at bounding box center [726, 66] width 1441 height 14
click at [86, 162] on p "Inventory" at bounding box center [726, 169] width 1441 height 14
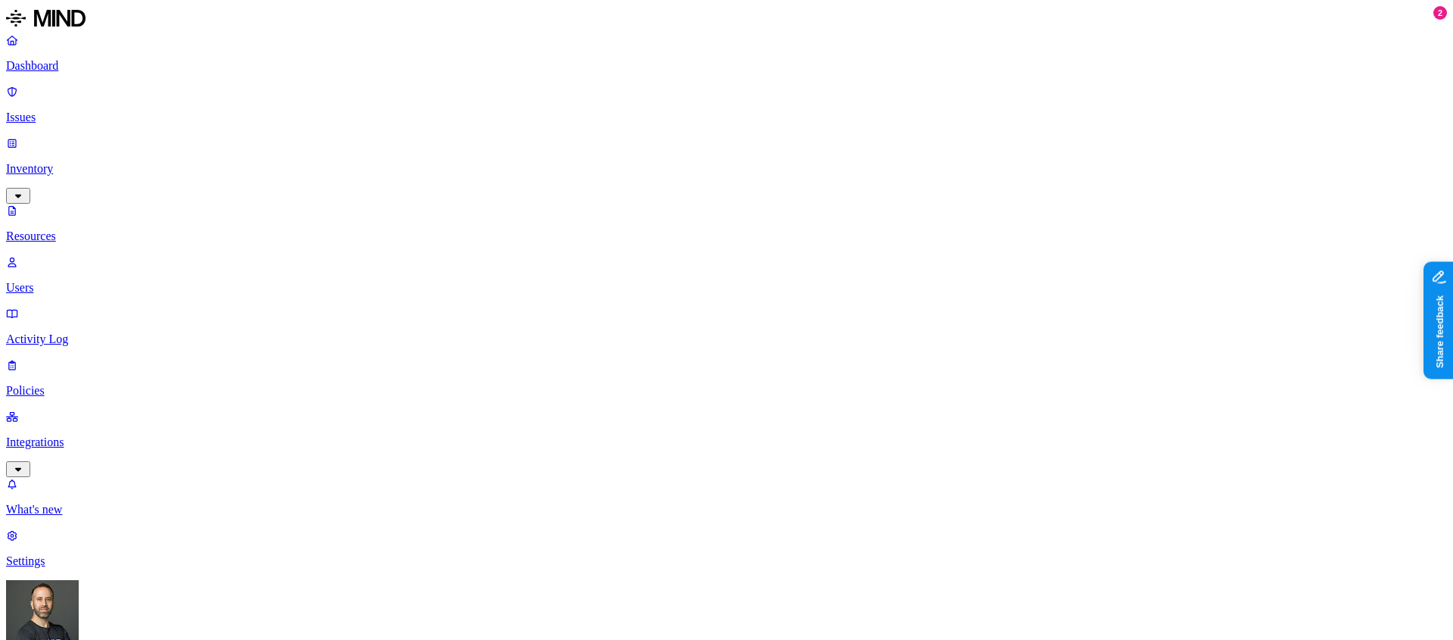
click at [82, 332] on p "Activity Log" at bounding box center [726, 339] width 1441 height 14
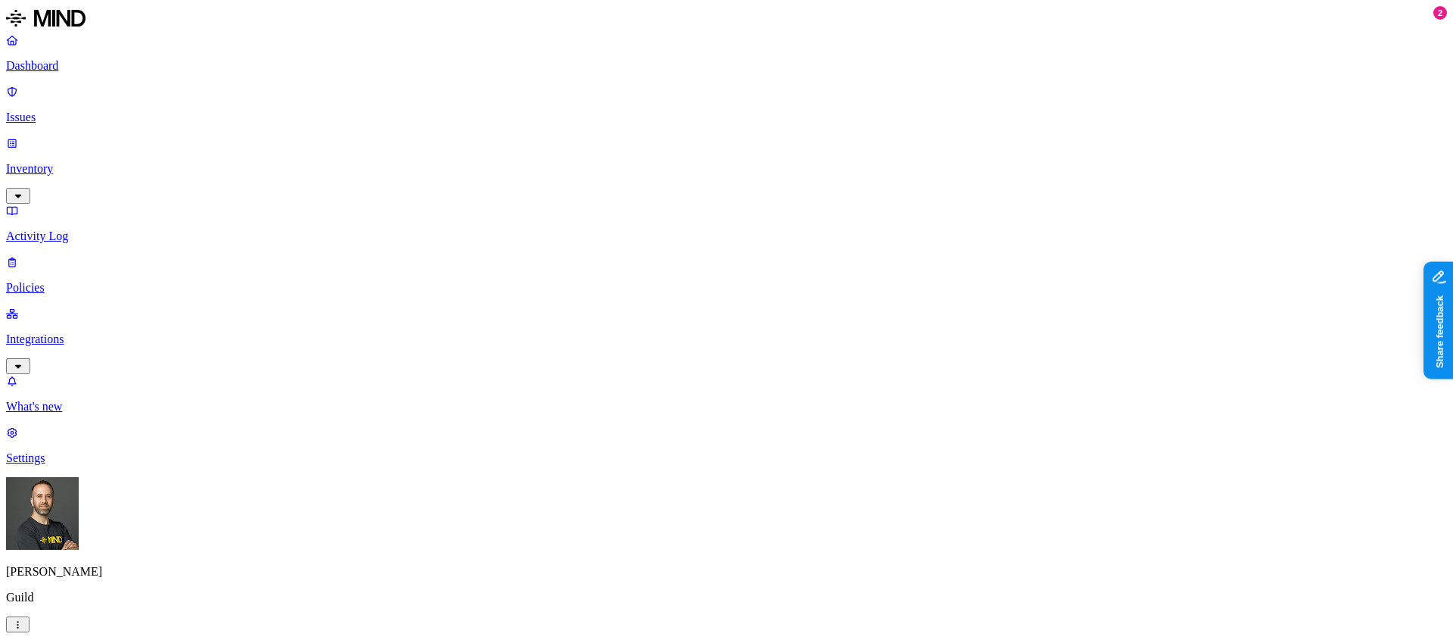
click at [70, 281] on p "Policies" at bounding box center [726, 288] width 1441 height 14
click at [97, 465] on p "Settings" at bounding box center [726, 458] width 1441 height 14
click at [79, 66] on p "Dashboard" at bounding box center [726, 66] width 1441 height 14
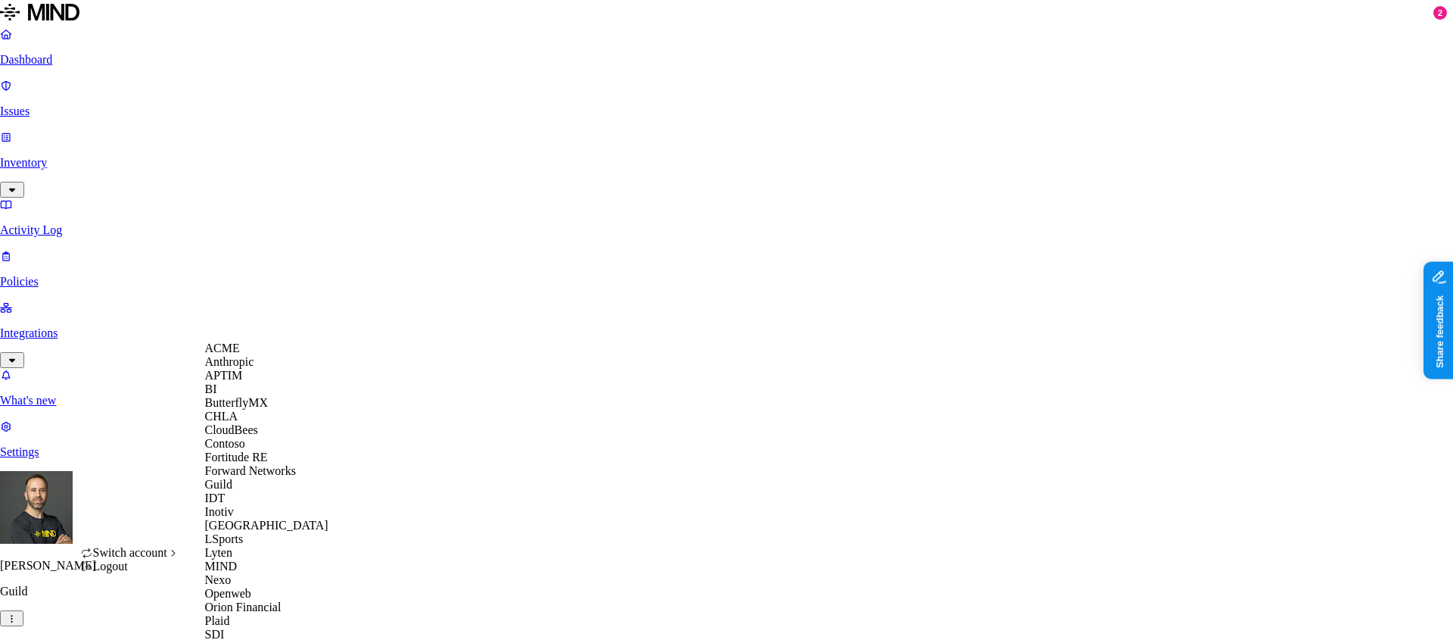
scroll to position [136, 0]
click at [258, 423] on span "CloudBees" at bounding box center [231, 429] width 53 height 13
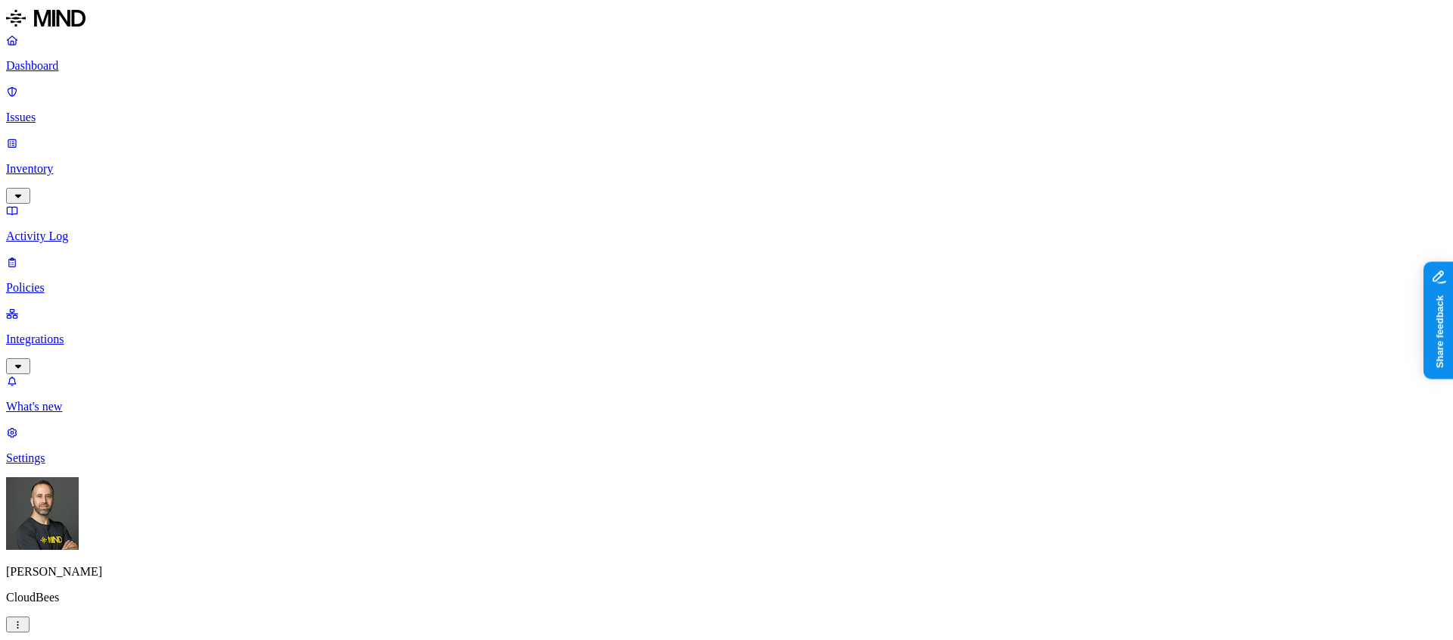
click at [90, 332] on p "Integrations" at bounding box center [726, 339] width 1441 height 14
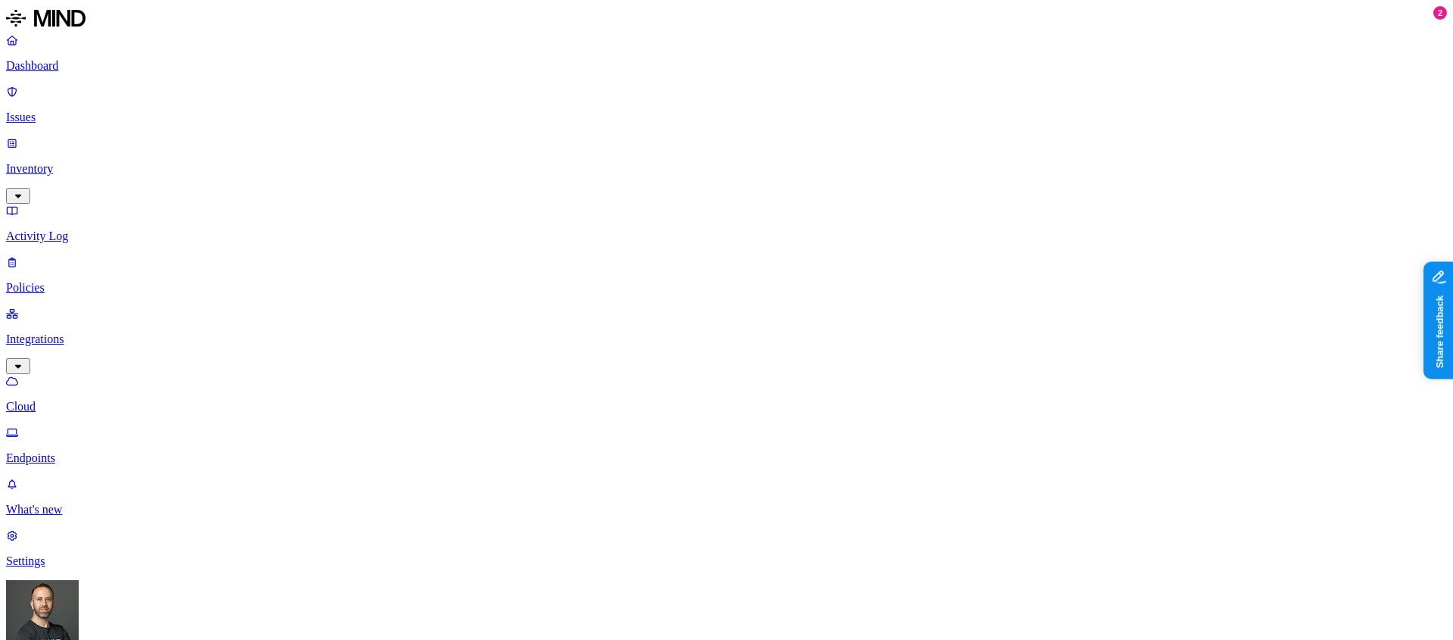
click at [114, 63] on p "Dashboard" at bounding box center [726, 66] width 1441 height 14
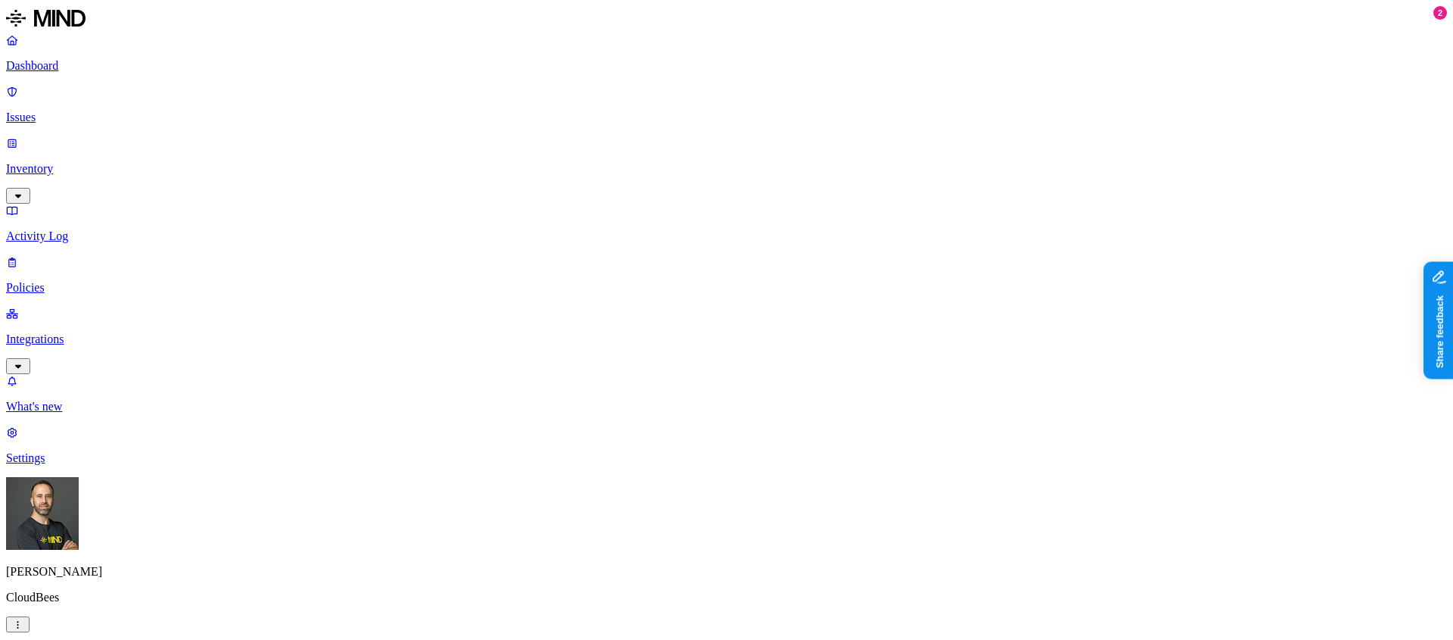
click at [138, 332] on p "Integrations" at bounding box center [726, 339] width 1441 height 14
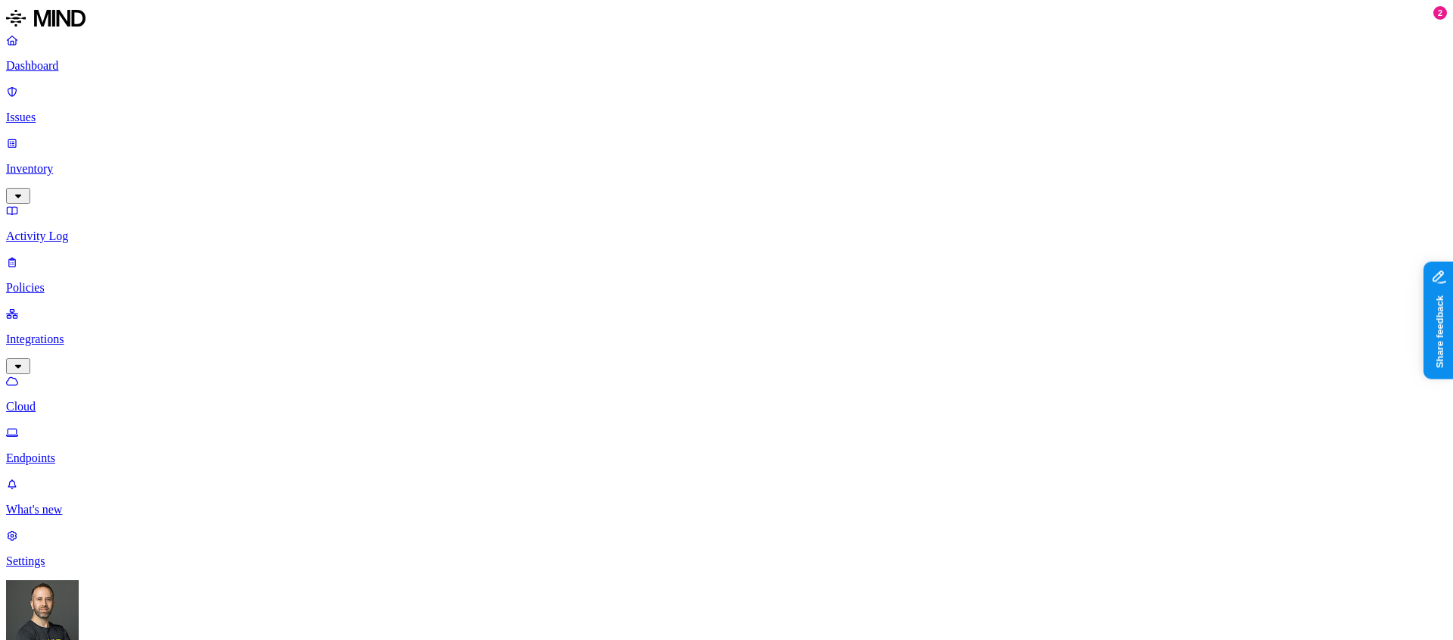
click at [98, 64] on p "Dashboard" at bounding box center [726, 66] width 1441 height 14
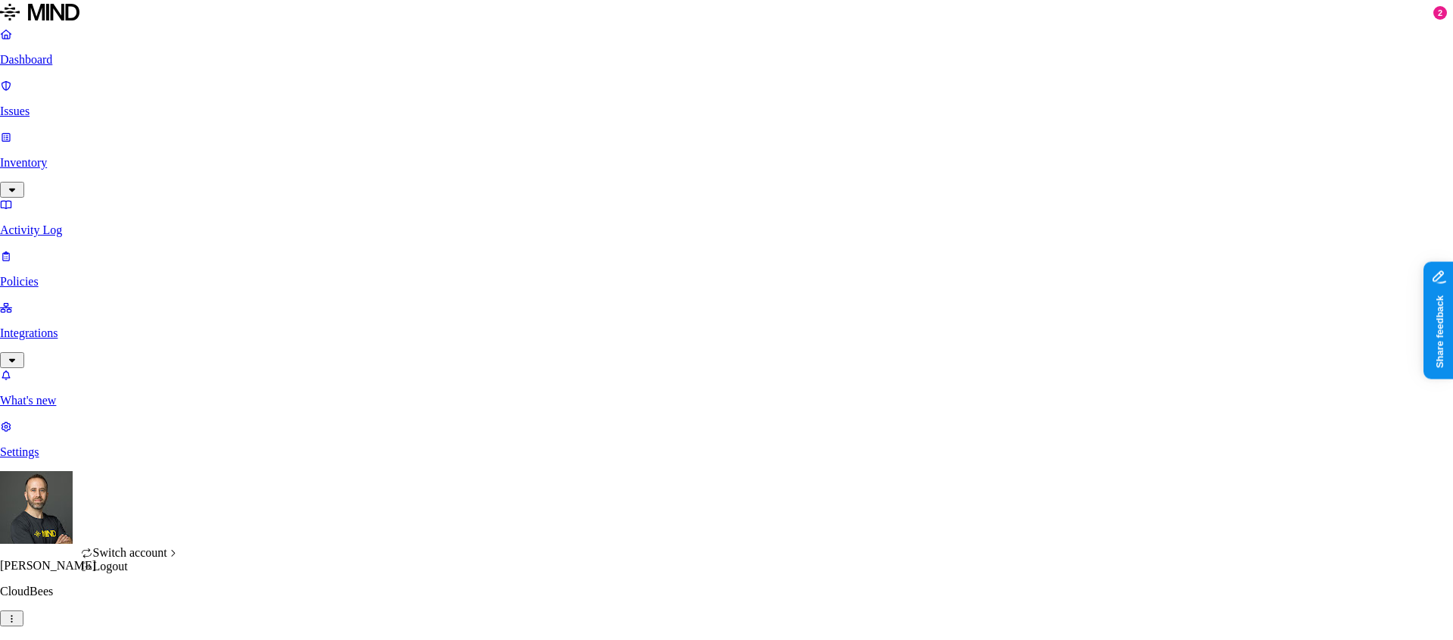
click at [139, 622] on html "Dashboard Issues Inventory Activity Log Policies Integrations What's new 2 Sett…" at bounding box center [726, 452] width 1453 height 904
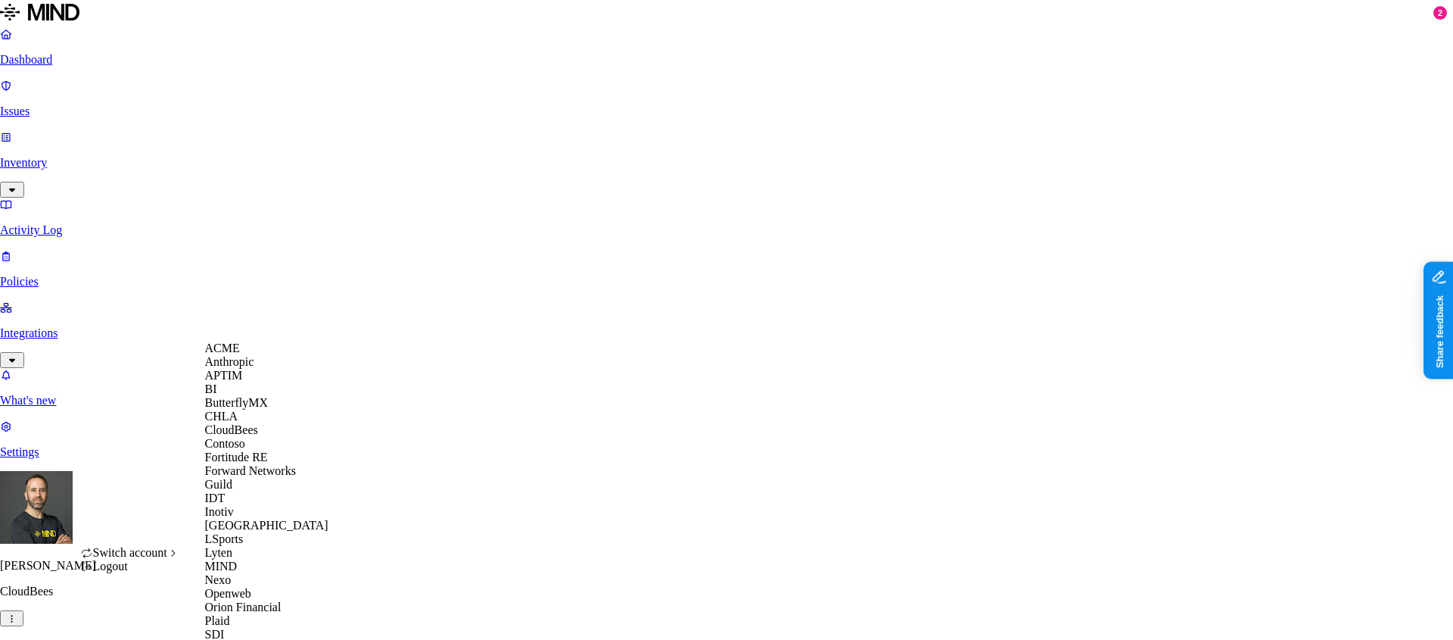
scroll to position [533, 0]
